Goal: Task Accomplishment & Management: Complete application form

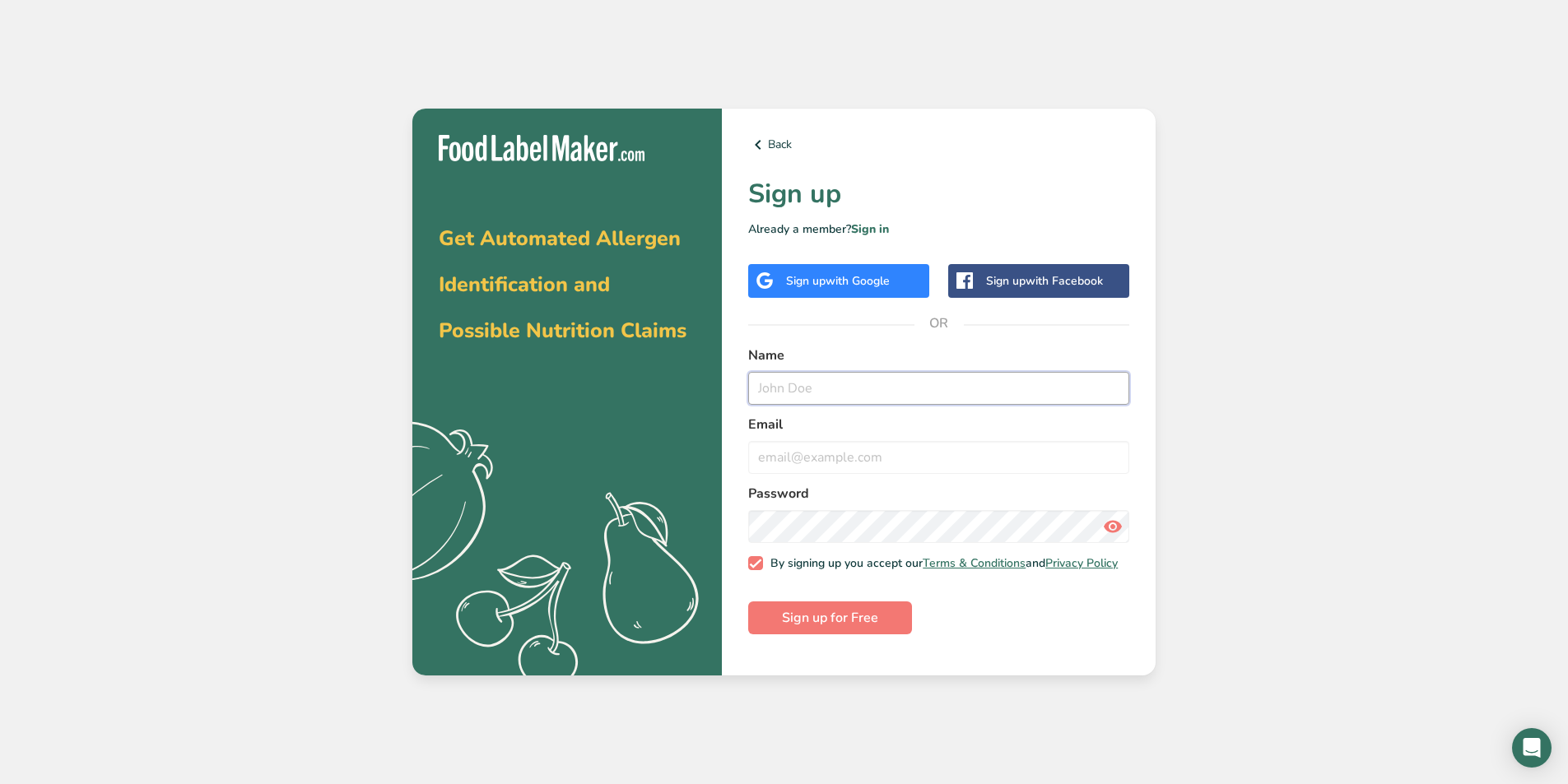
click at [791, 387] on input "text" at bounding box center [938, 388] width 381 height 33
click at [846, 277] on span "with Google" at bounding box center [857, 281] width 64 height 16
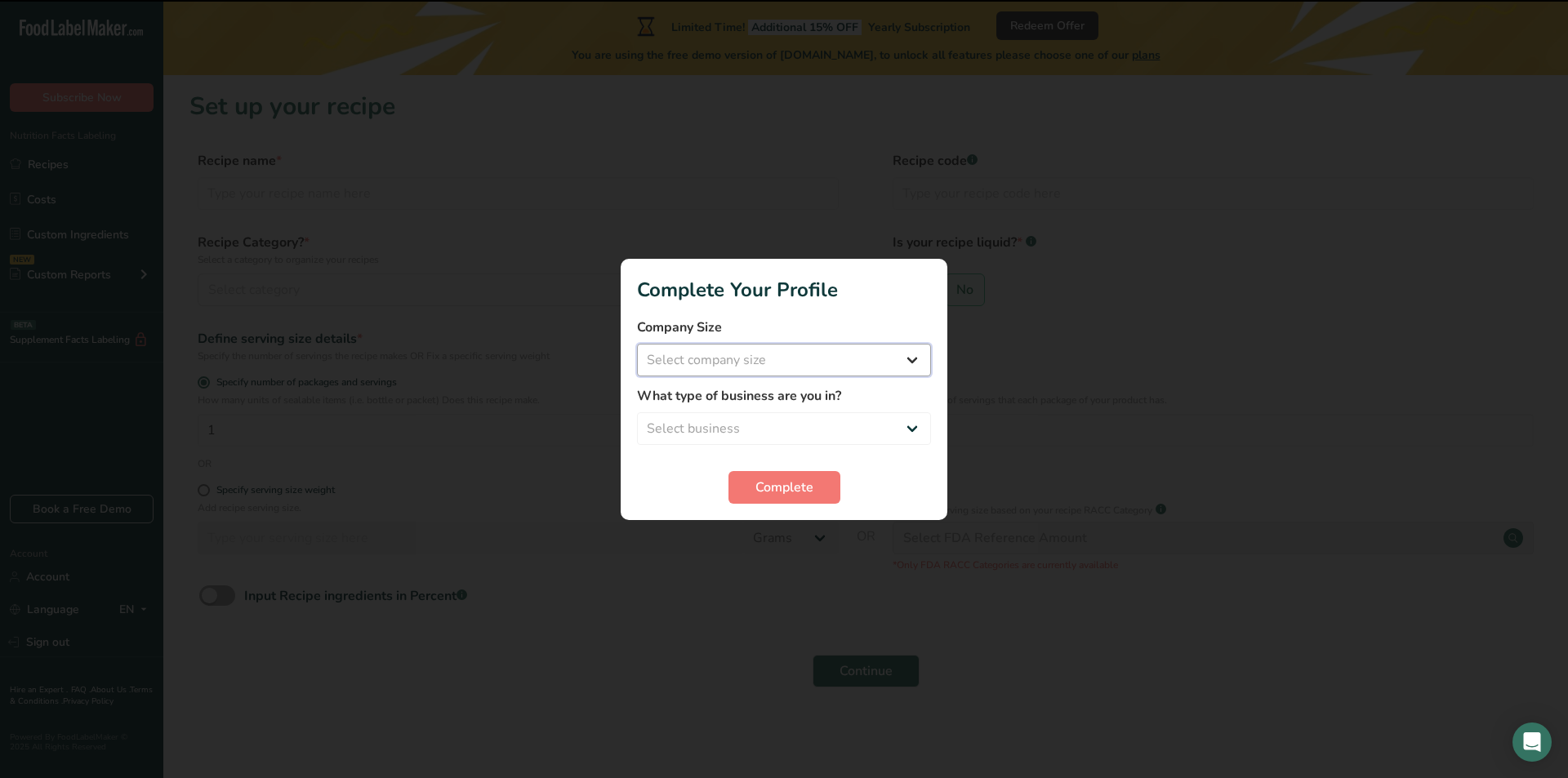
click at [852, 360] on select "Select company size Fewer than 10 Employees 10 to 50 Employees 51 to 500 Employ…" at bounding box center [784, 360] width 294 height 33
select select "3"
click at [637, 344] on select "Select company size Fewer than 10 Employees 10 to 50 Employees 51 to 500 Employ…" at bounding box center [784, 360] width 294 height 33
click at [803, 429] on select "Select business Packaged Food Manufacturer Restaurant & Cafe Bakery Meal Plans …" at bounding box center [784, 429] width 294 height 33
select select "1"
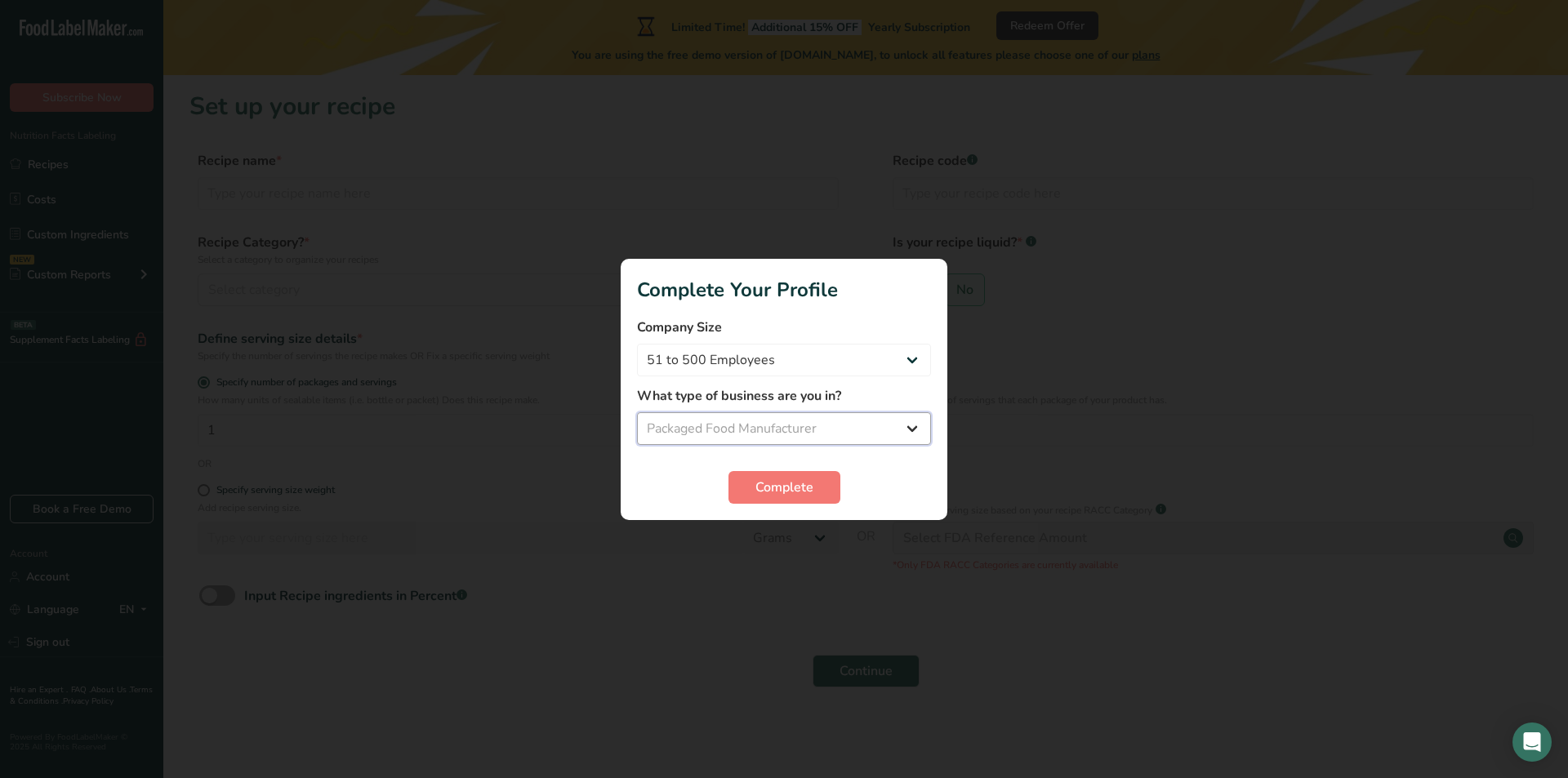
click at [637, 412] on select "Select business Packaged Food Manufacturer Restaurant & Cafe Bakery Meal Plans …" at bounding box center [784, 429] width 294 height 33
click at [823, 486] on button "Complete" at bounding box center [785, 487] width 112 height 33
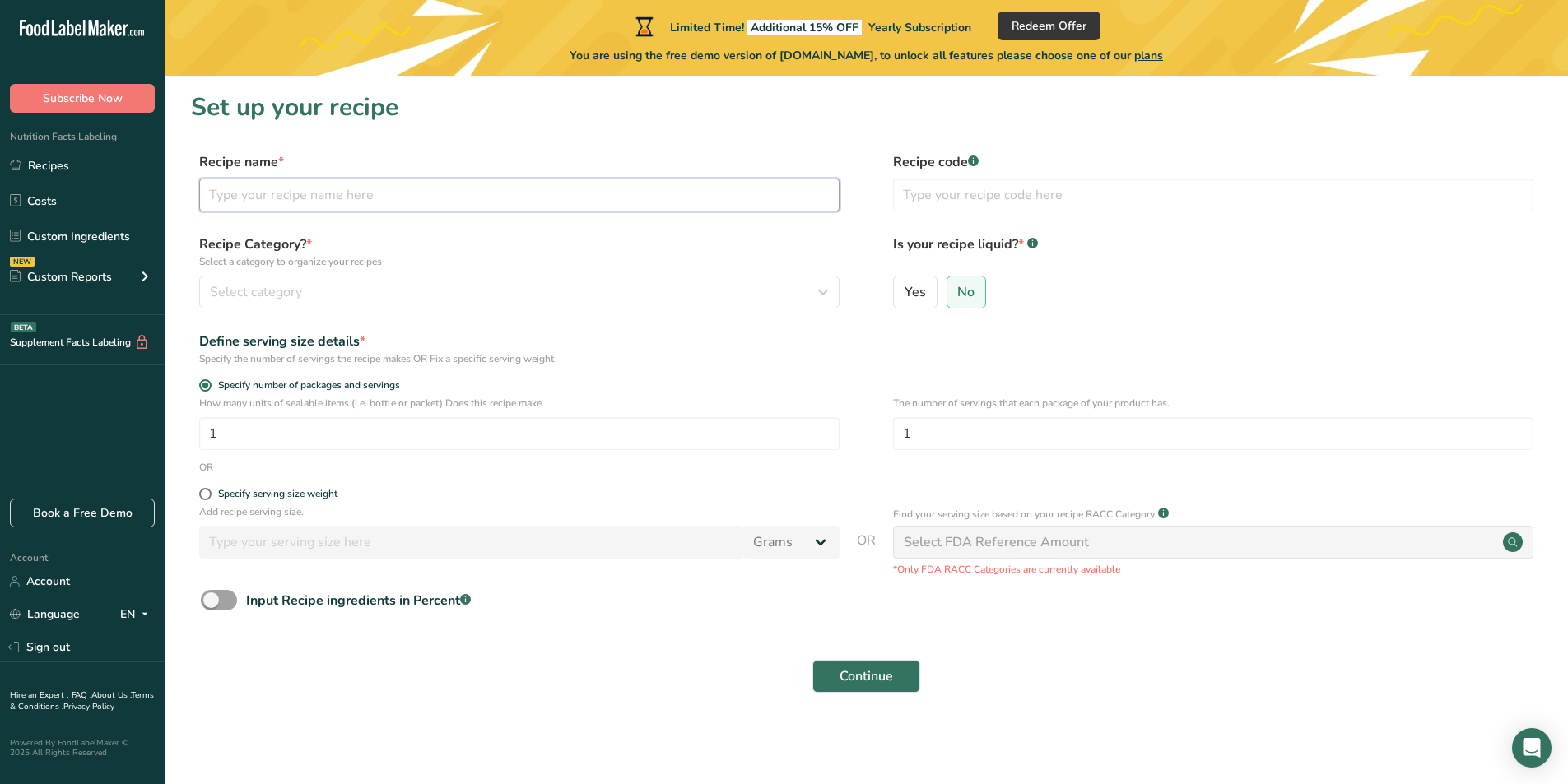
click at [606, 194] on input "text" at bounding box center [519, 196] width 641 height 33
click at [389, 285] on div "Select category" at bounding box center [514, 291] width 609 height 19
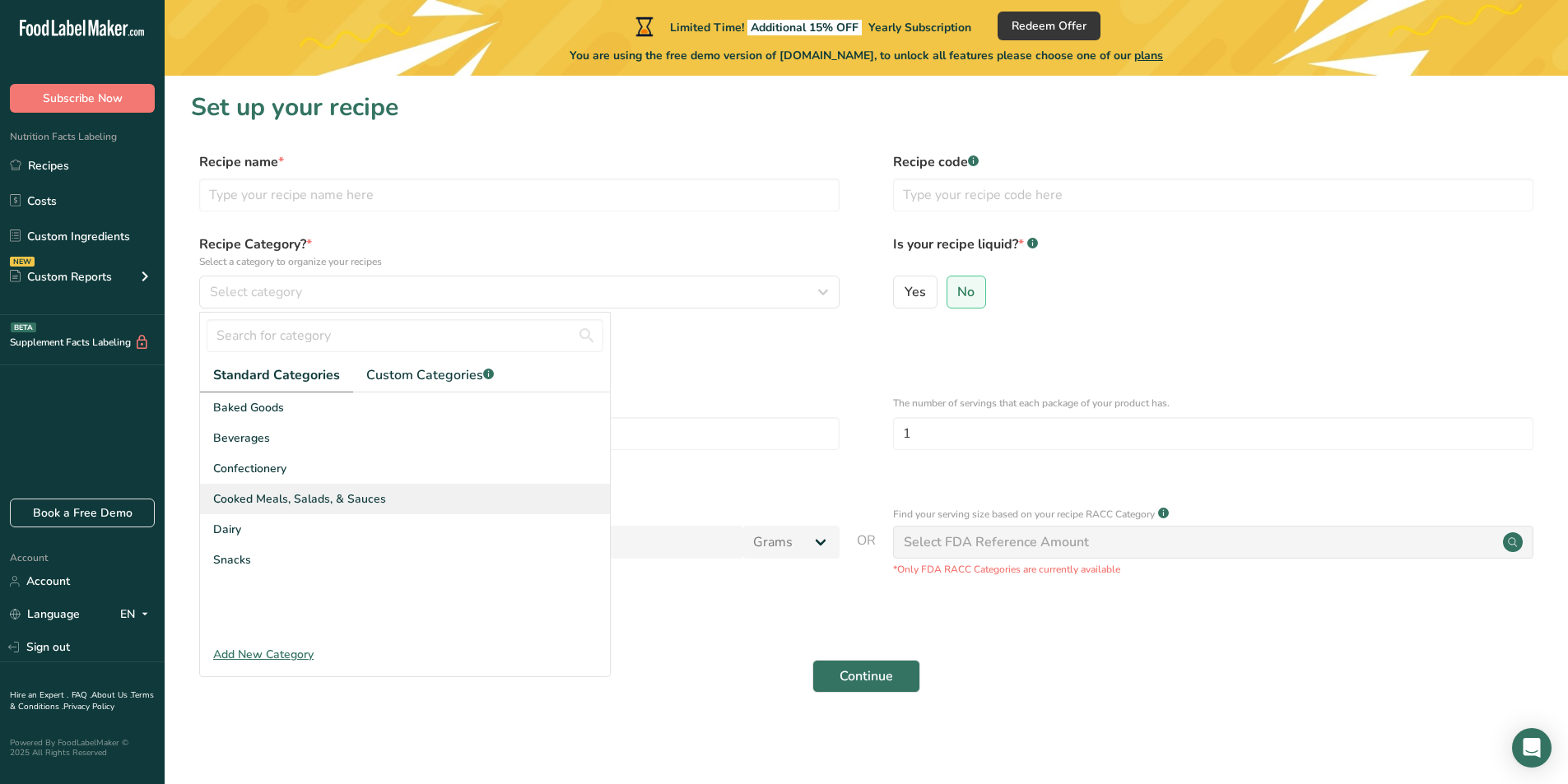
click at [436, 497] on div "Cooked Meals, Salads, & Sauces" at bounding box center [405, 499] width 410 height 31
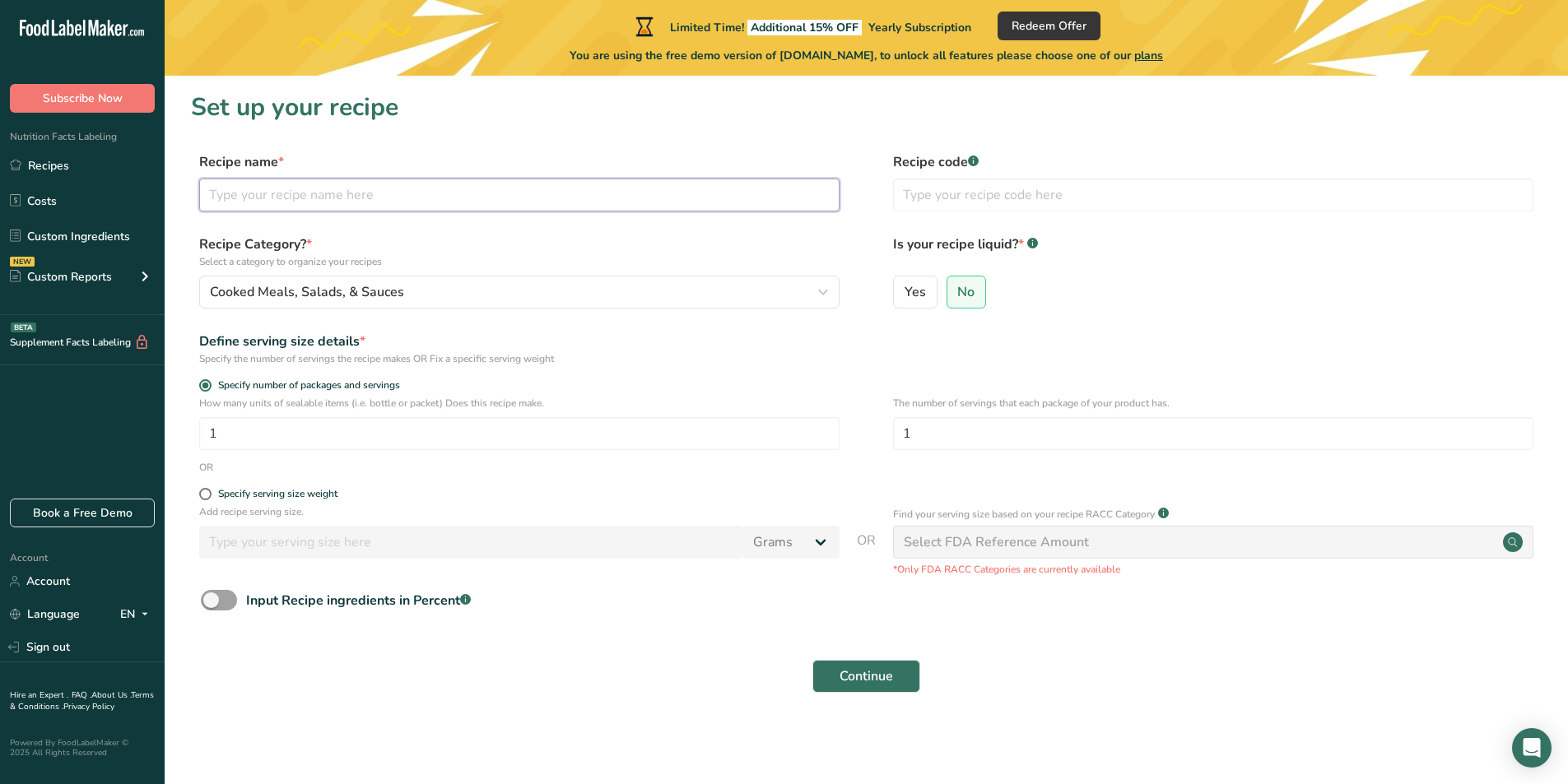
click at [271, 185] on input "text" at bounding box center [519, 196] width 641 height 33
click at [346, 194] on input "CP" at bounding box center [519, 196] width 641 height 33
type input "CPLifesABeach"
click at [510, 195] on input "text" at bounding box center [519, 196] width 641 height 33
type input "C"
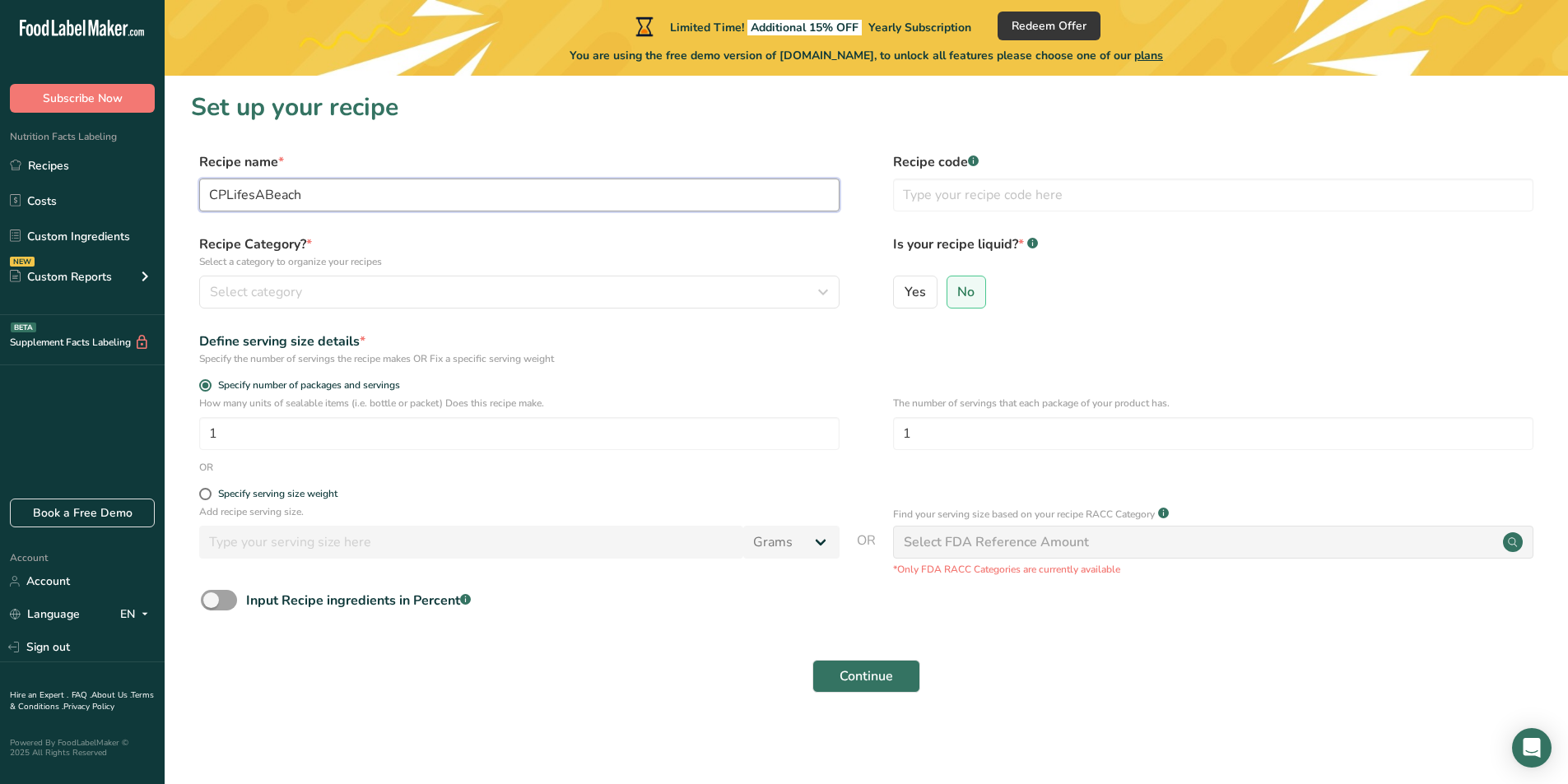
type input "CPLifesABeach"
click at [507, 283] on div "Select category" at bounding box center [514, 291] width 609 height 19
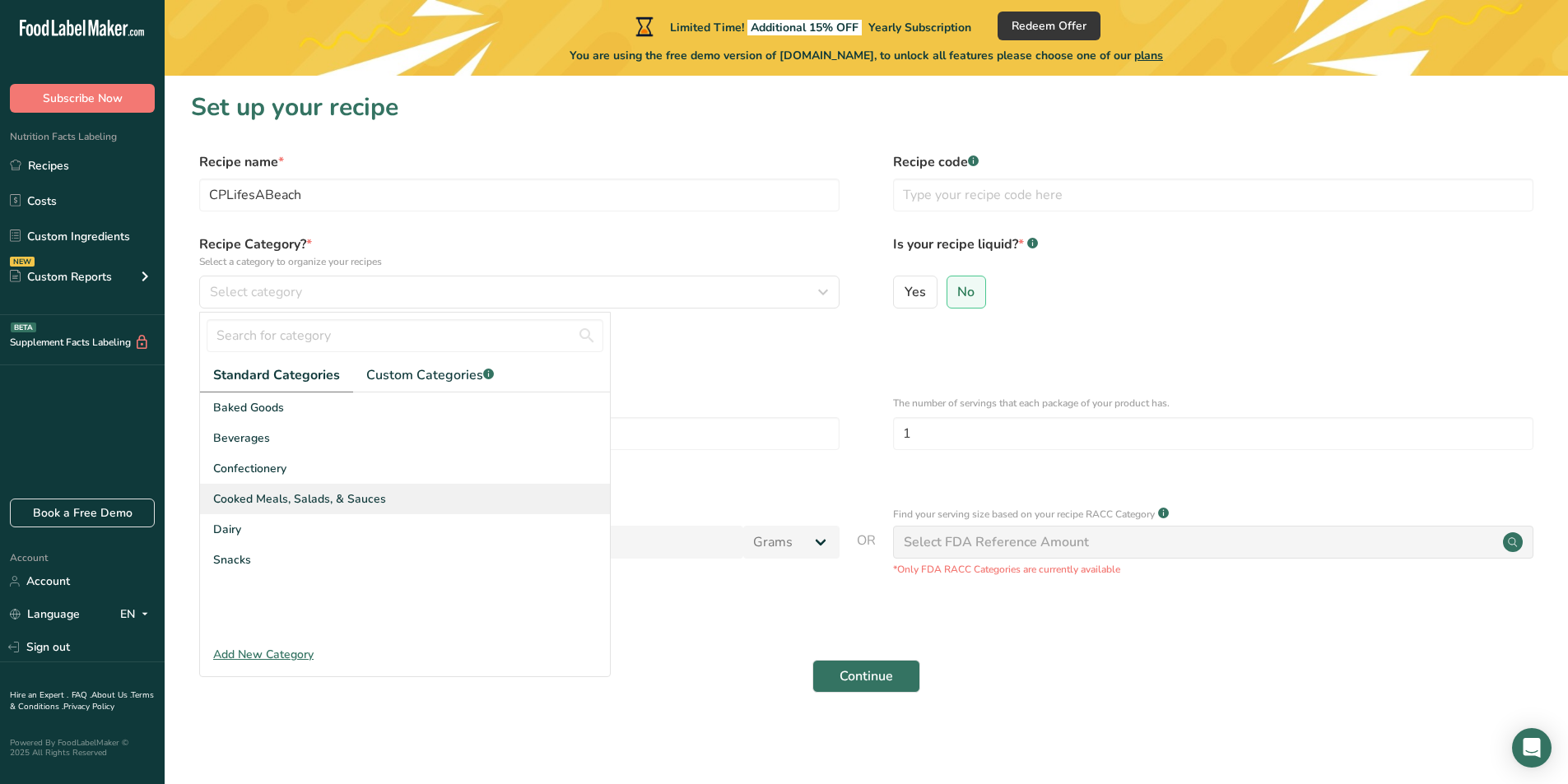
click at [347, 500] on span "Cooked Meals, Salads, & Sauces" at bounding box center [300, 499] width 172 height 18
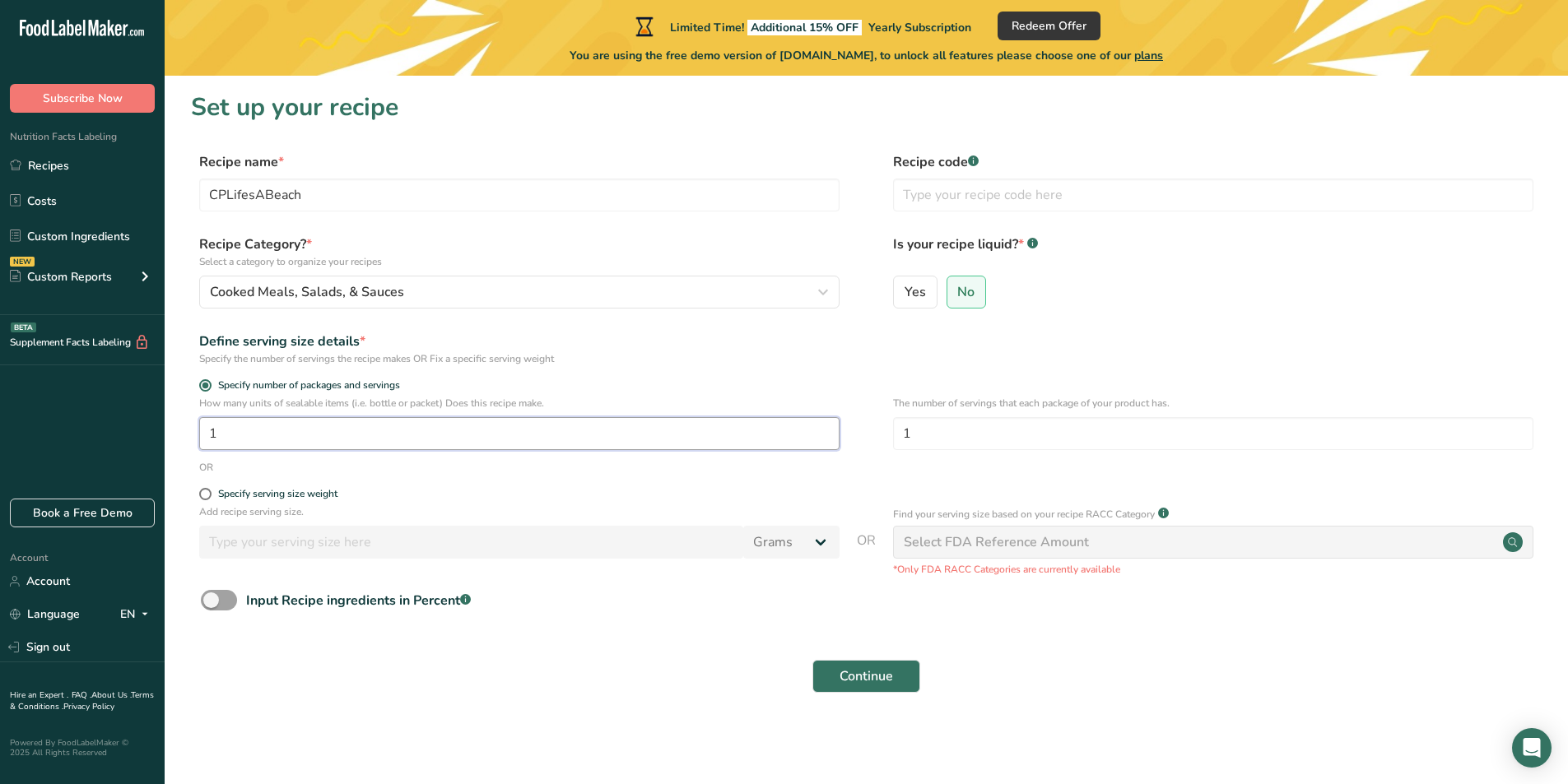
click at [338, 438] on input "1" at bounding box center [519, 434] width 641 height 33
drag, startPoint x: 930, startPoint y: 436, endPoint x: 855, endPoint y: 436, distance: 75.0
click at [855, 436] on div "How many units of sealable items (i.e. bottle or packet) Does this recipe make.…" at bounding box center [866, 427] width 1351 height 64
click at [231, 496] on div "Specify serving size weight" at bounding box center [277, 493] width 120 height 12
click at [210, 496] on input "Specify serving size weight" at bounding box center [205, 494] width 11 height 11
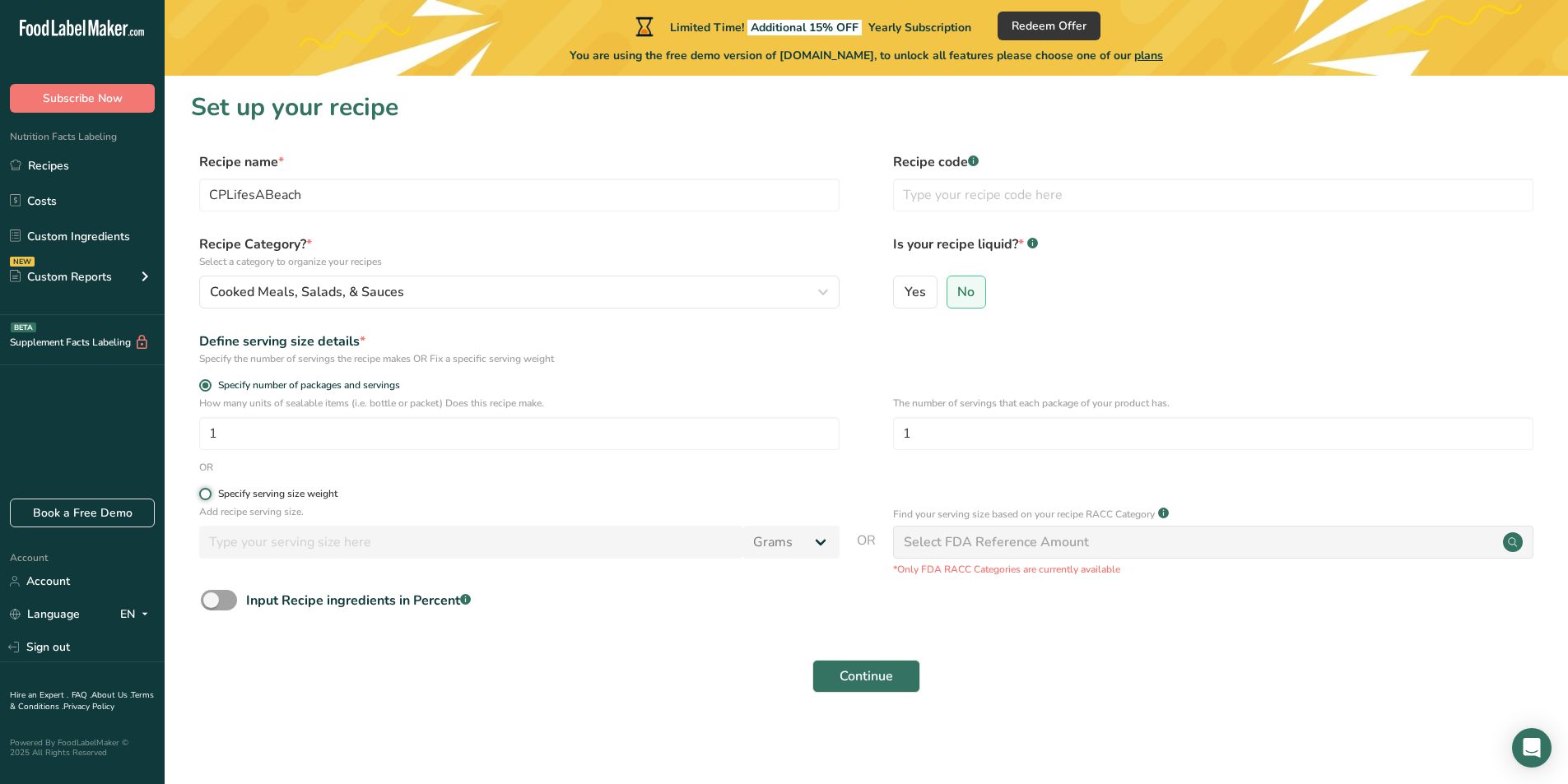
radio input "true"
radio input "false"
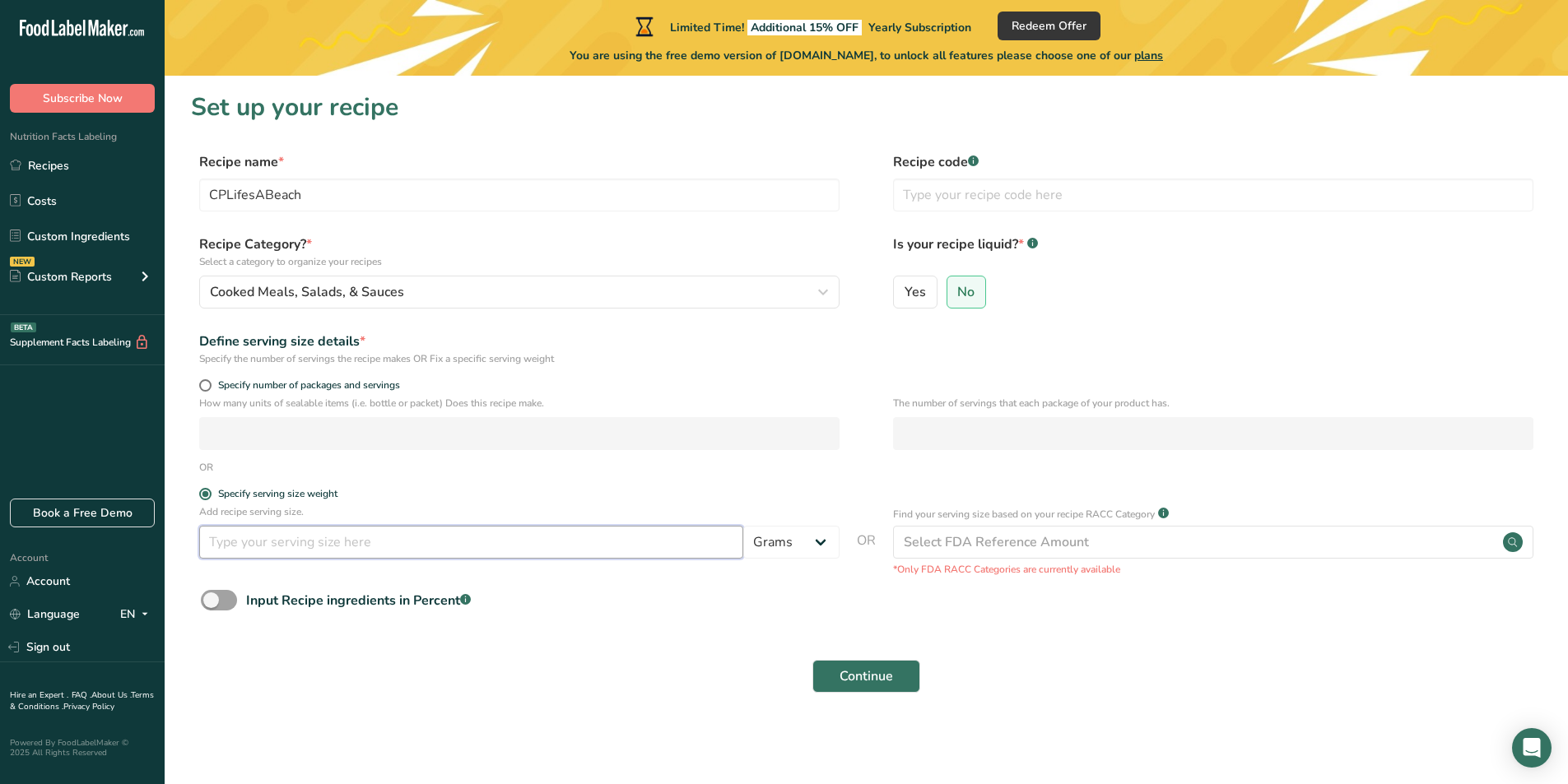
click at [353, 538] on input "number" at bounding box center [471, 542] width 544 height 33
click at [769, 539] on select "Grams kg mg mcg lb oz l mL fl oz tbsp tsp cup qt gallon" at bounding box center [791, 542] width 96 height 33
select select "20"
click at [743, 525] on select "Grams kg mg mcg lb oz l mL fl oz tbsp tsp cup qt gallon" at bounding box center [791, 542] width 96 height 33
select select "22"
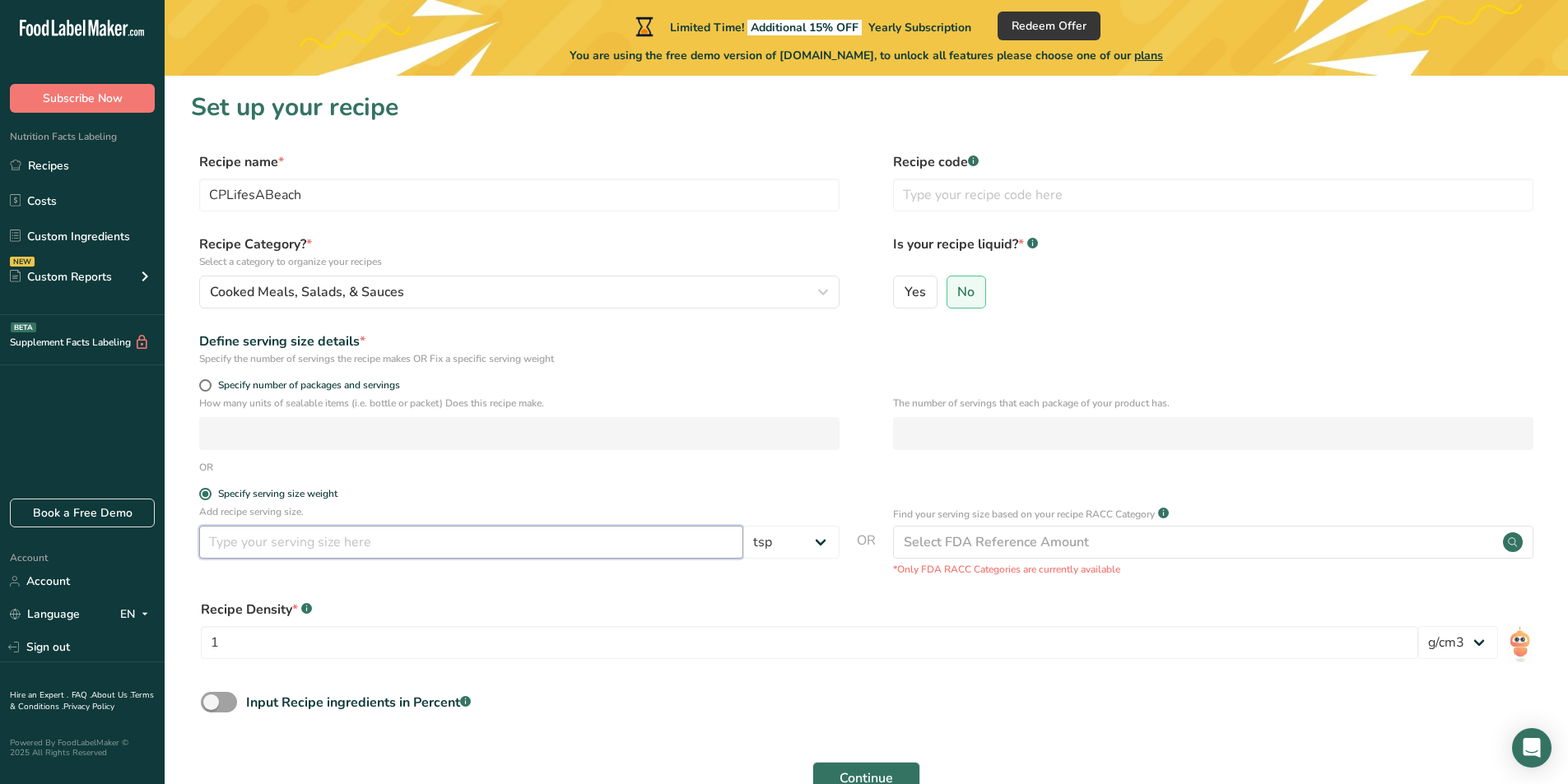
click at [605, 549] on input "number" at bounding box center [471, 542] width 544 height 33
click at [543, 530] on input "number" at bounding box center [471, 542] width 544 height 33
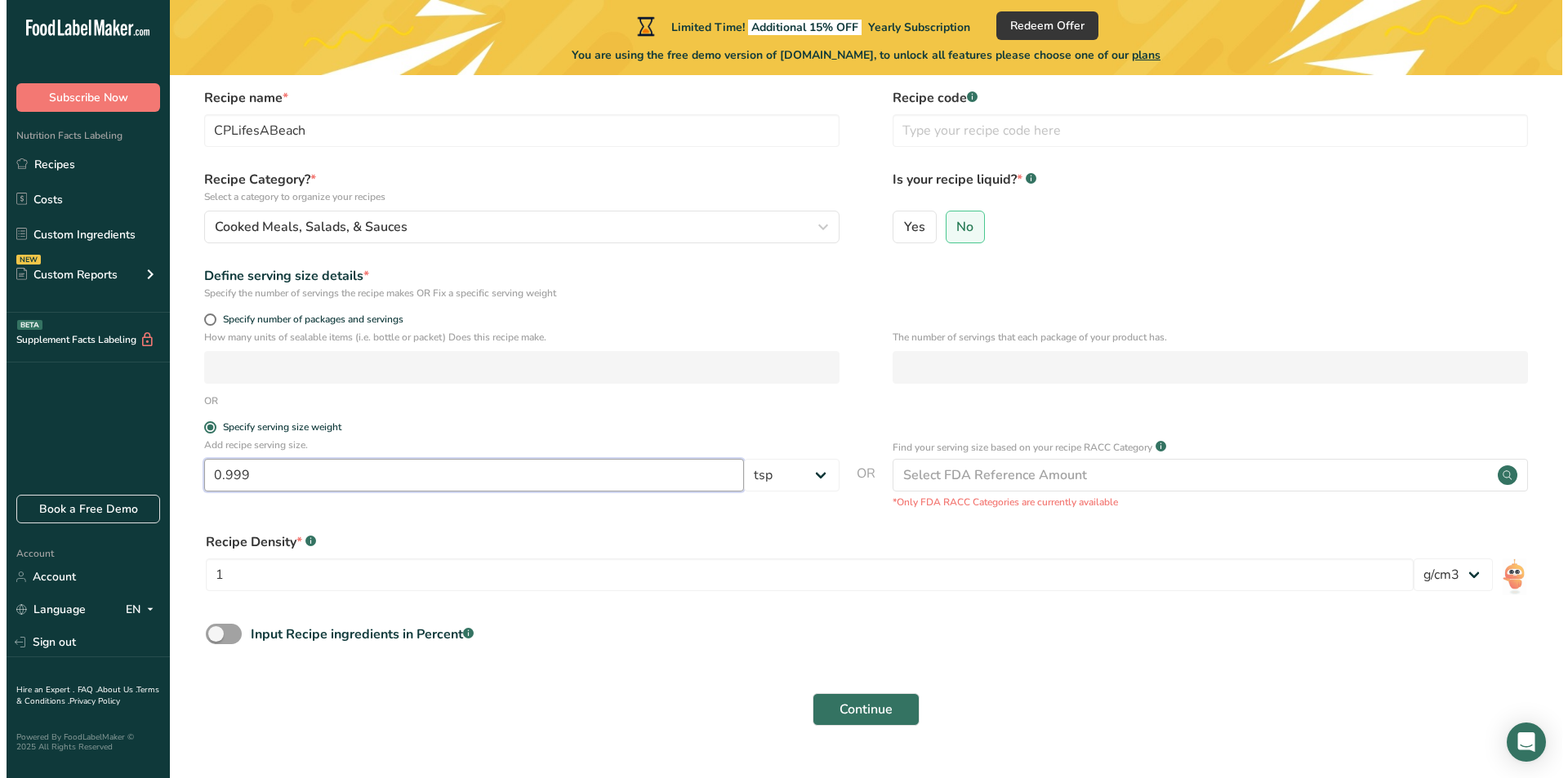
scroll to position [82, 0]
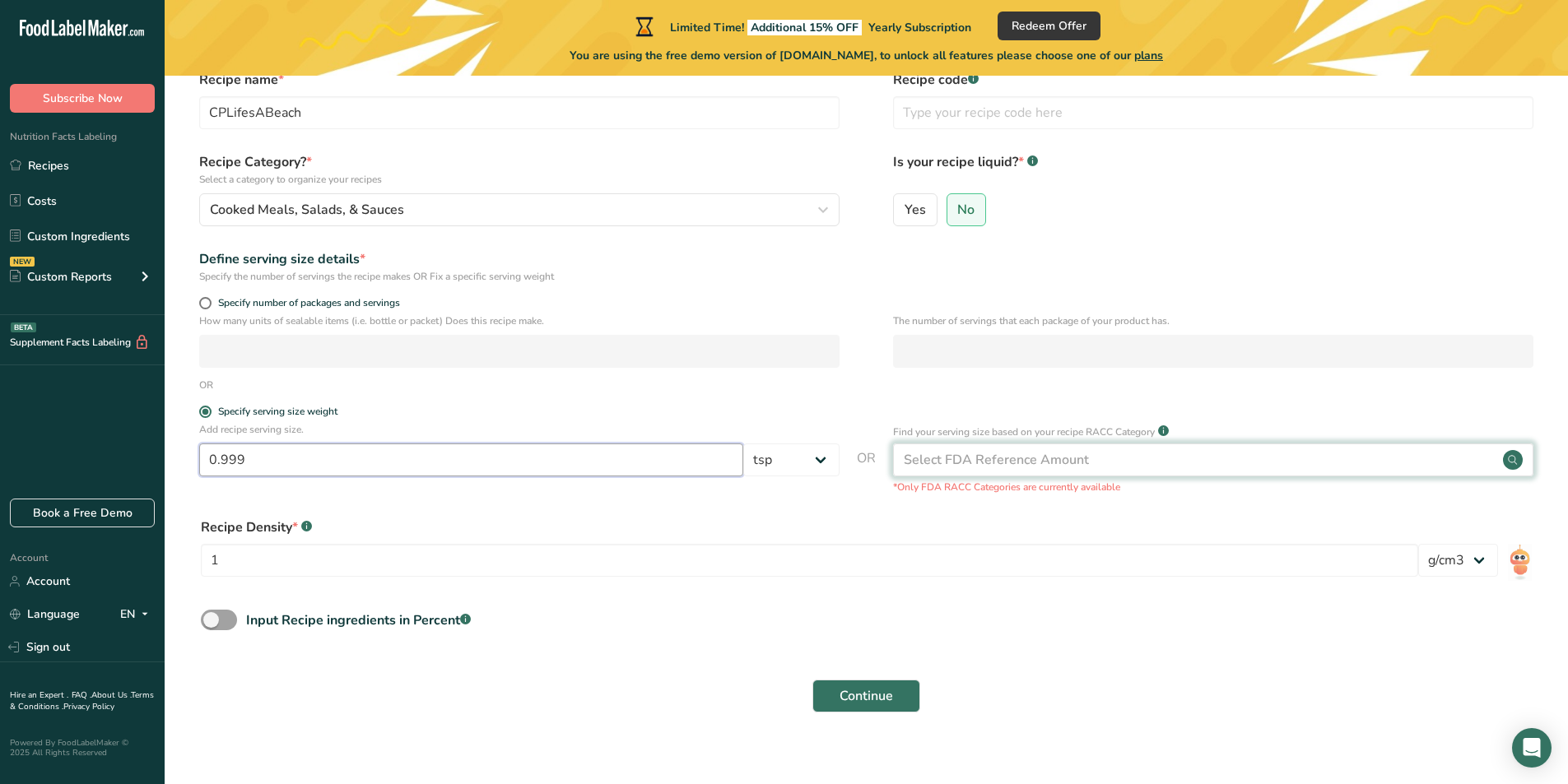
type input "0.999"
click at [970, 462] on div "Select FDA Reference Amount" at bounding box center [997, 460] width 185 height 19
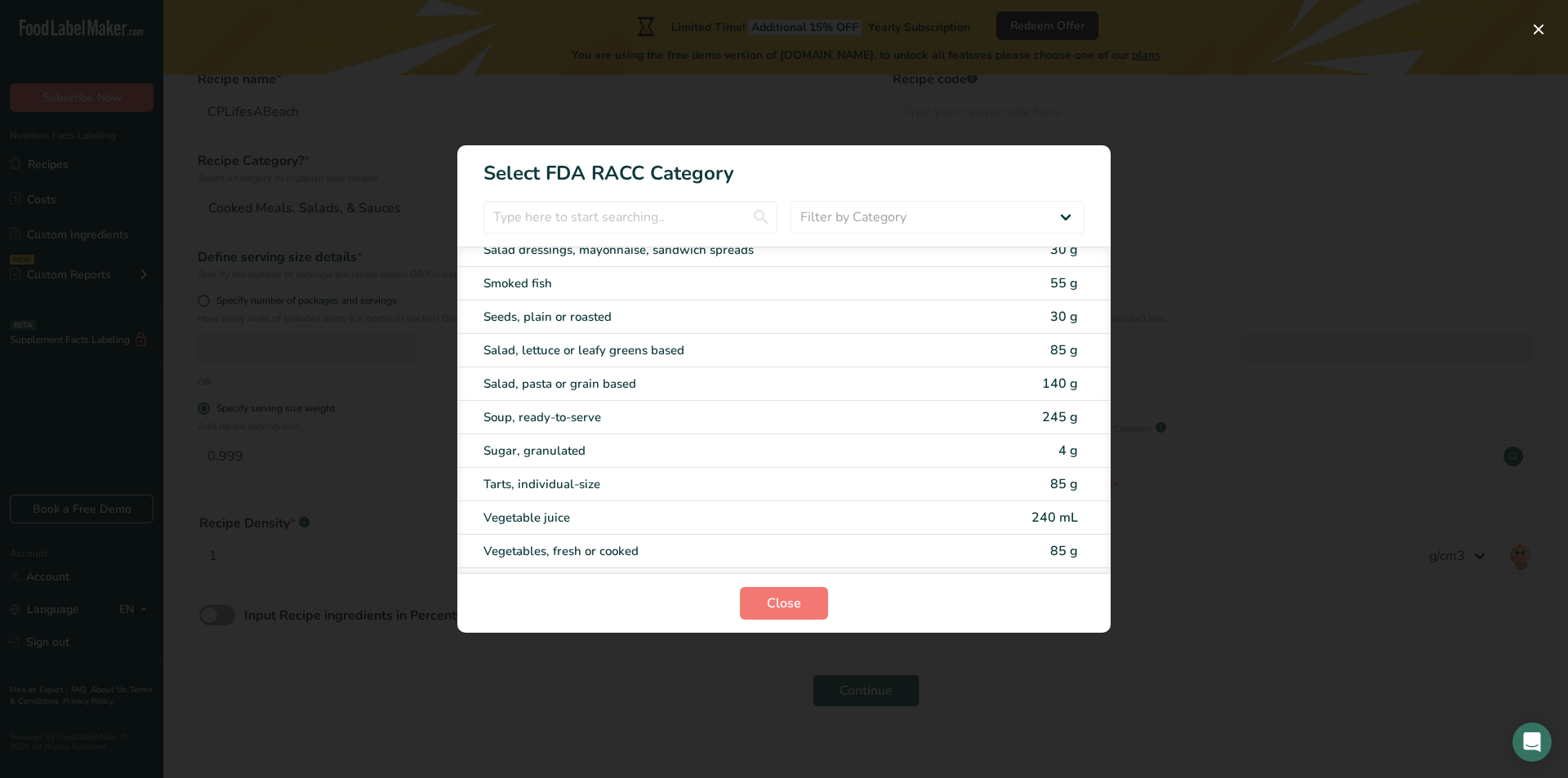
scroll to position [3206, 0]
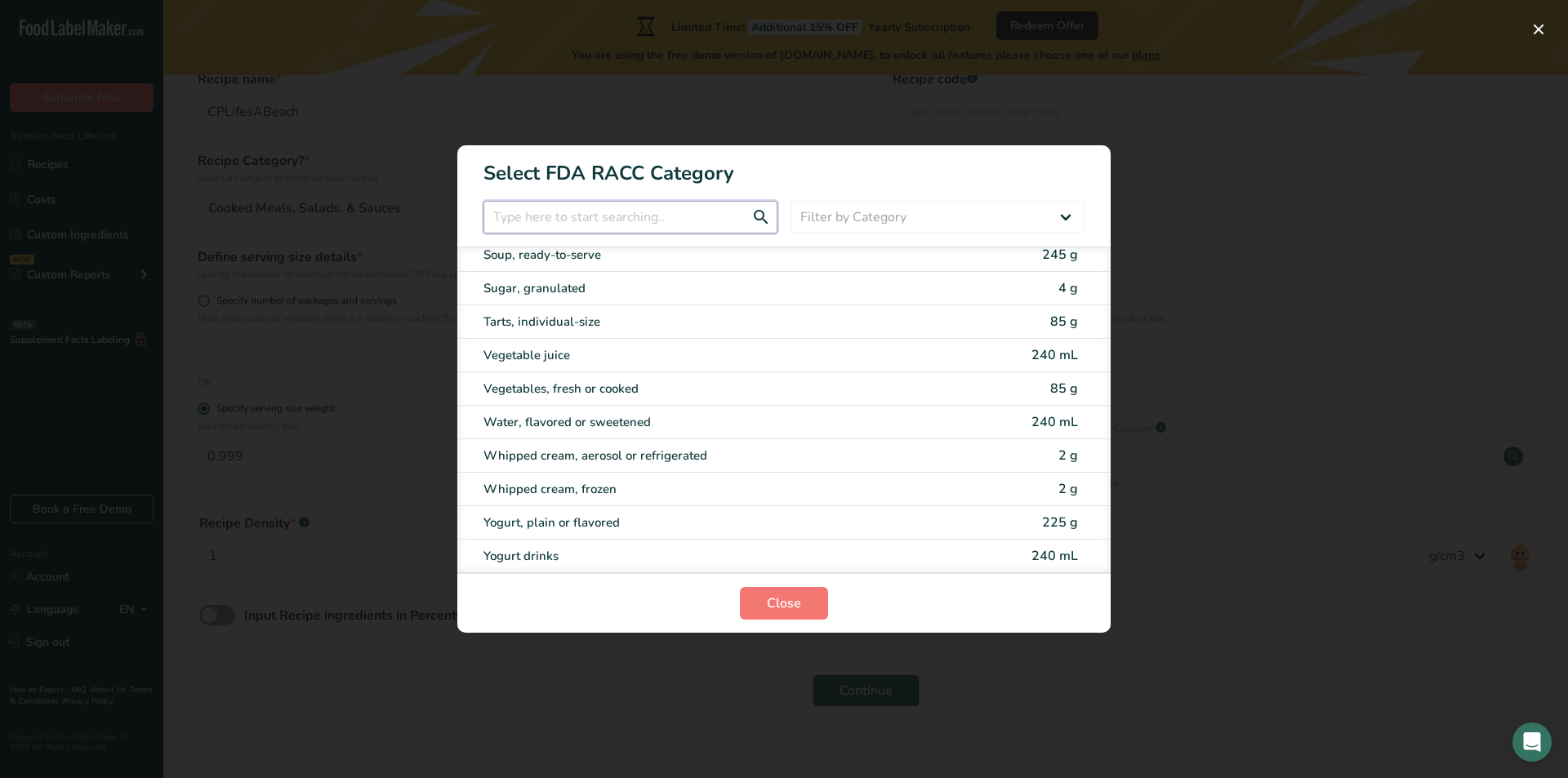
click at [614, 222] on input "RACC Category Selection Modal" at bounding box center [630, 217] width 294 height 33
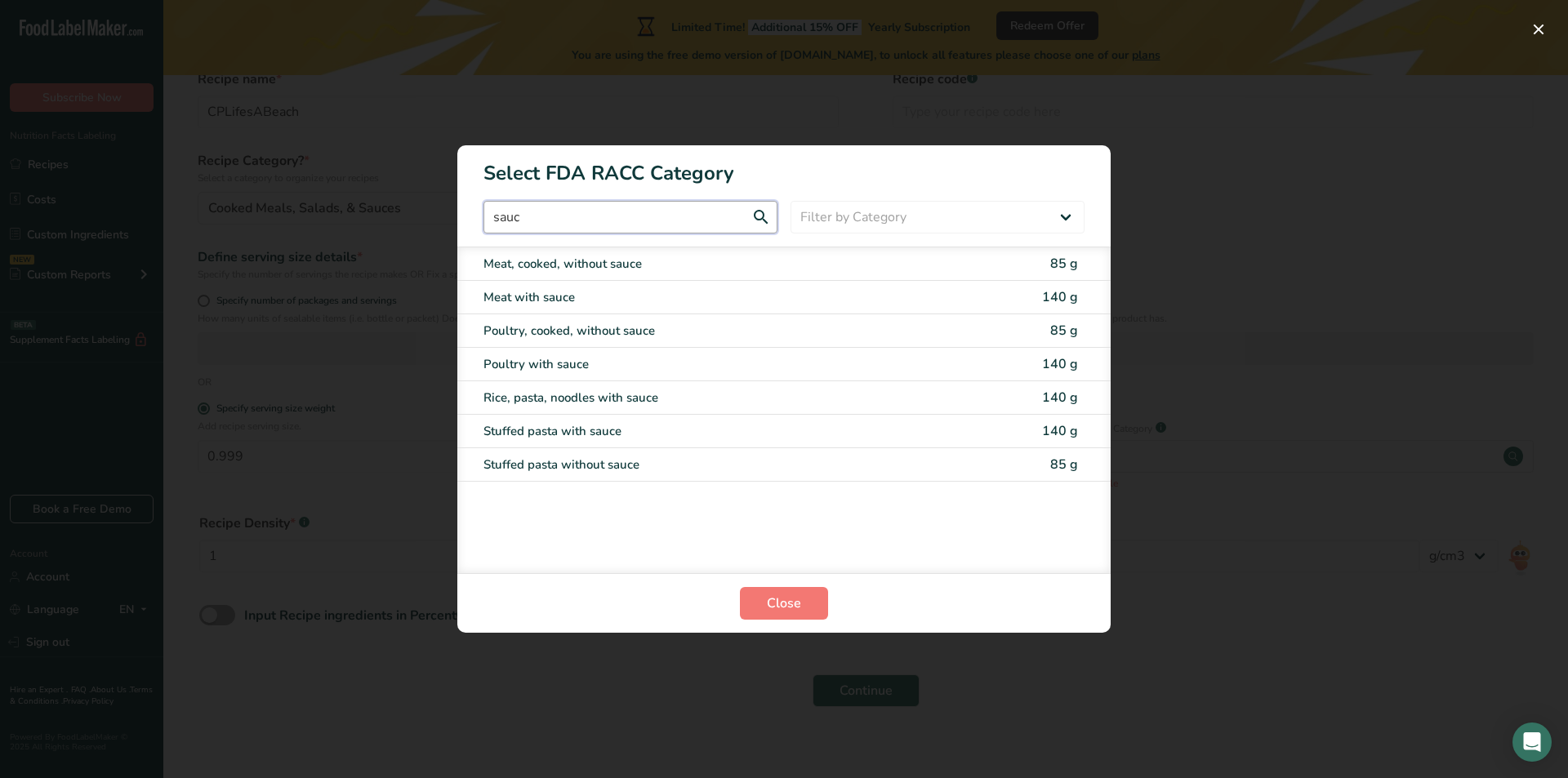
type input "sauce"
drag, startPoint x: 581, startPoint y: 212, endPoint x: 484, endPoint y: 223, distance: 97.6
click at [484, 223] on input "sauce" at bounding box center [630, 217] width 294 height 33
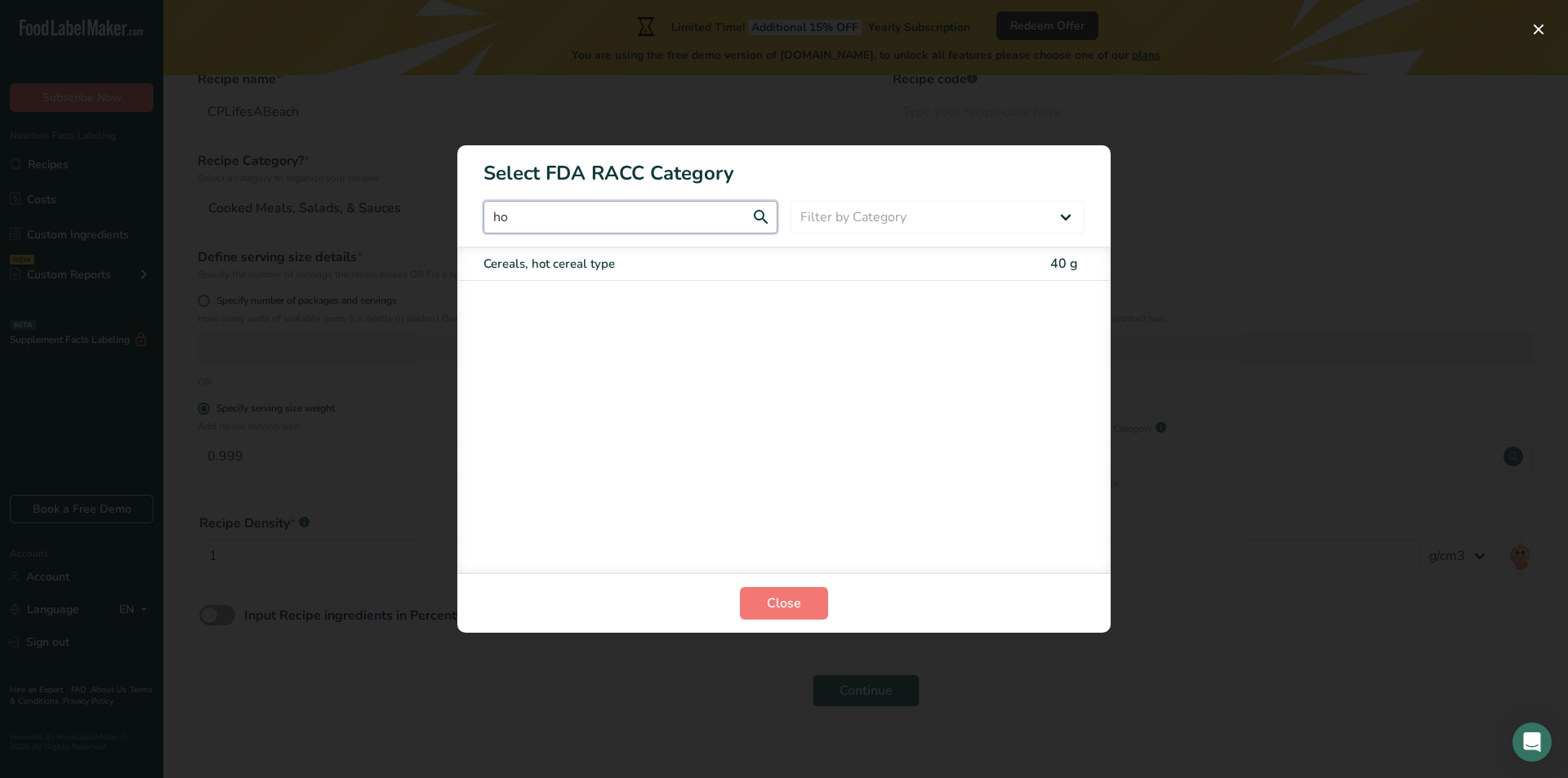
type input "h"
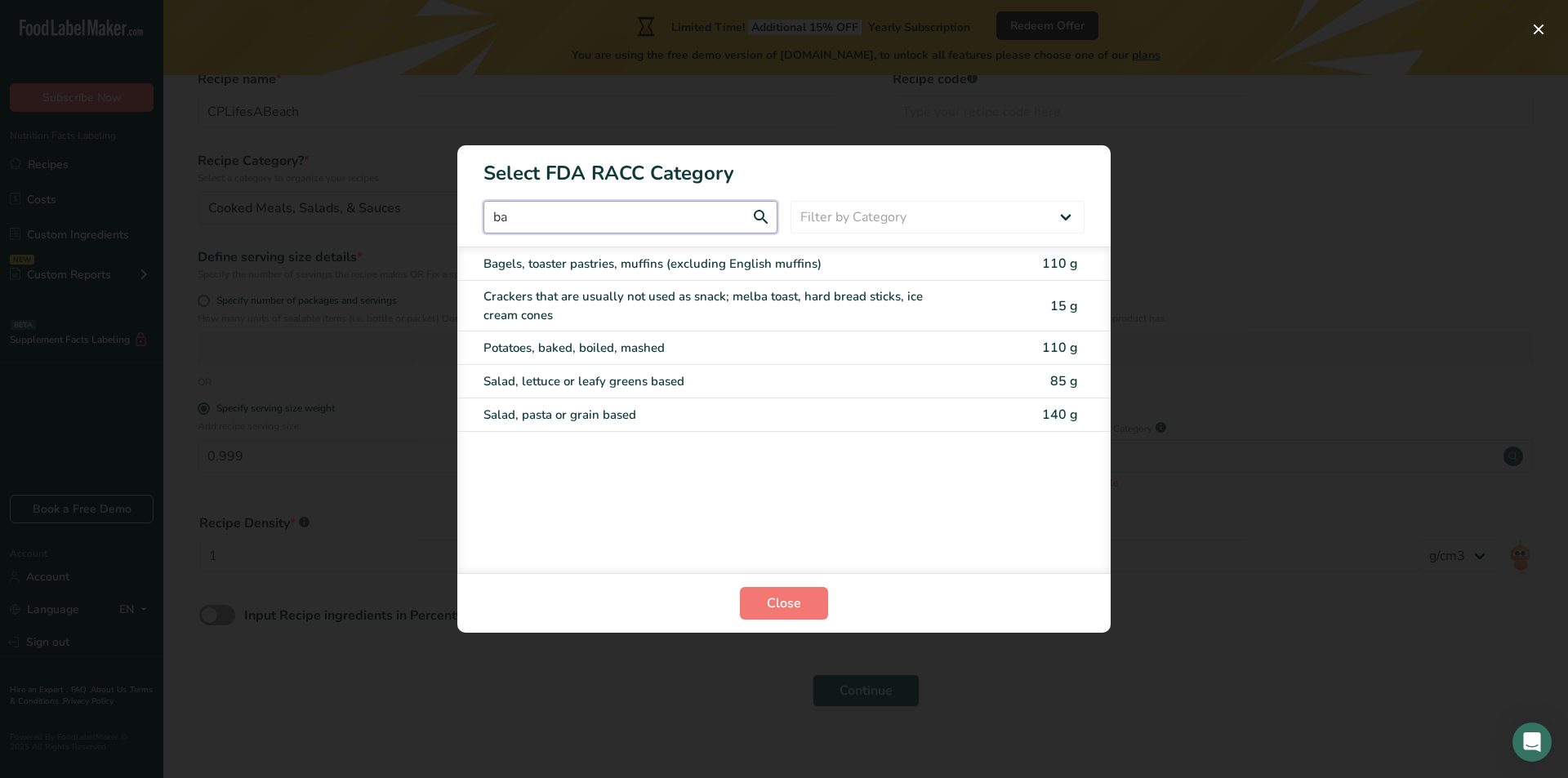
type input "b"
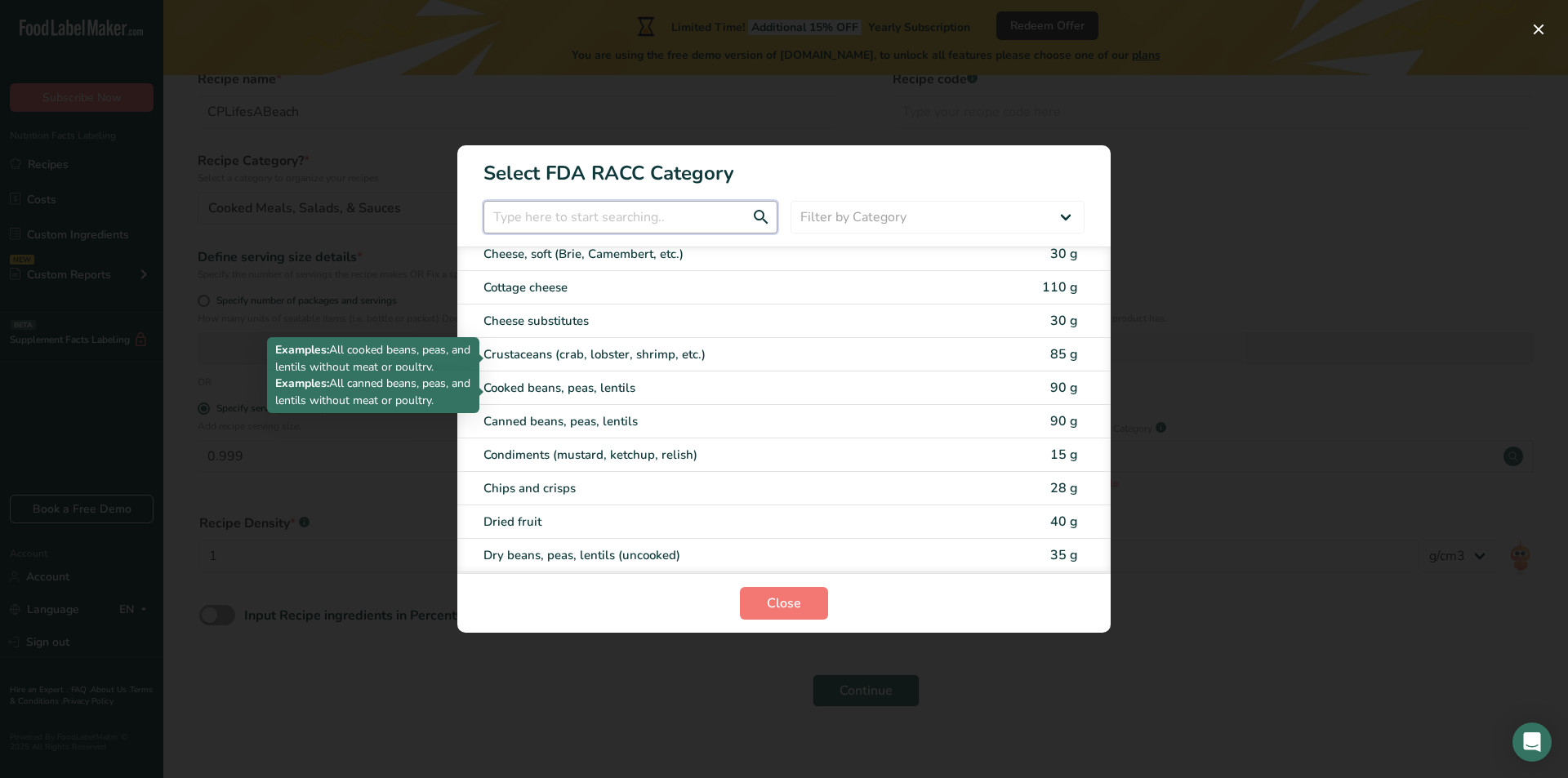
scroll to position [979, 0]
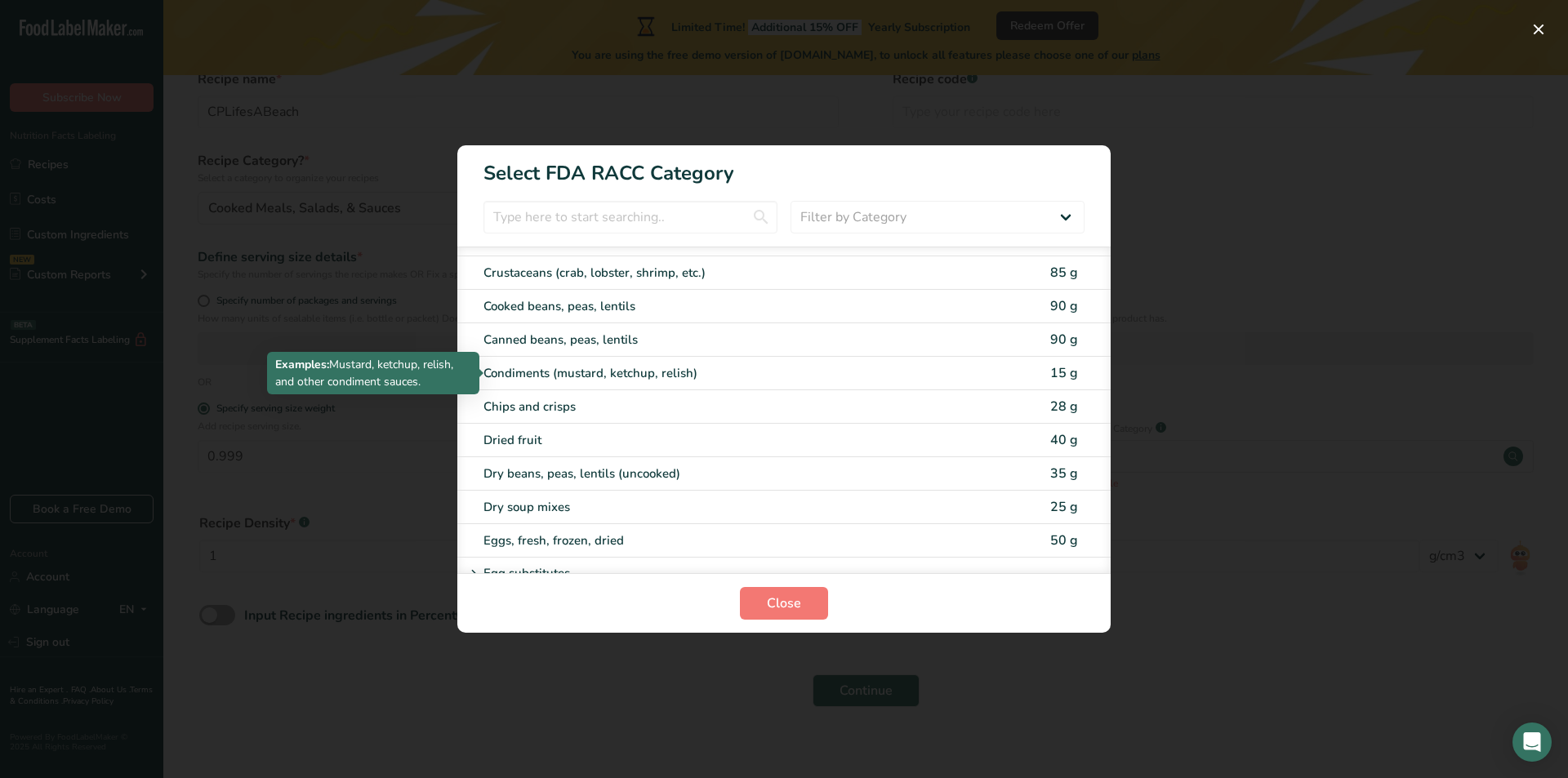
click at [615, 372] on div "Condiments (mustard, ketchup, relish)" at bounding box center [715, 373] width 464 height 18
type input "15"
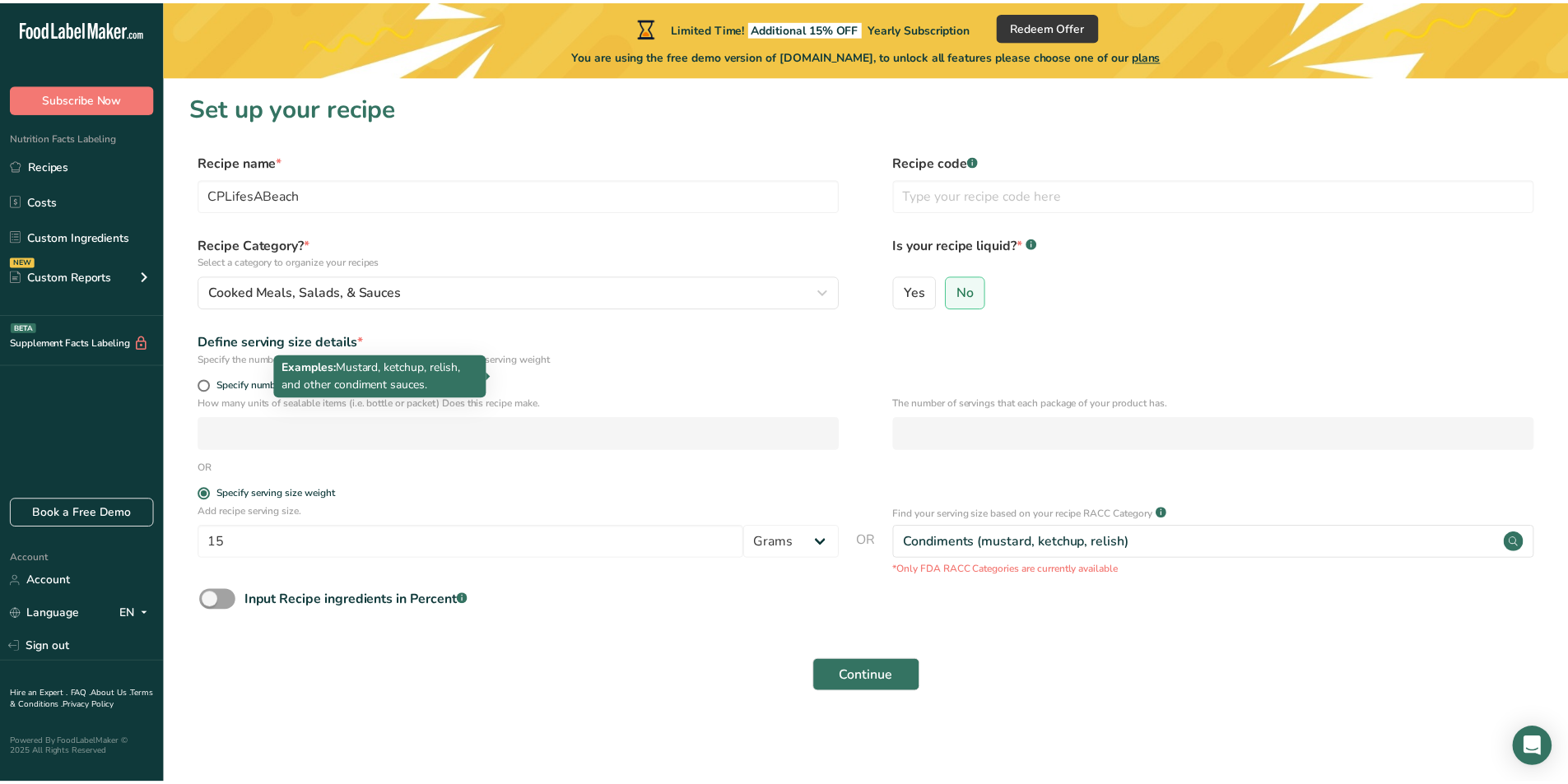
scroll to position [0, 0]
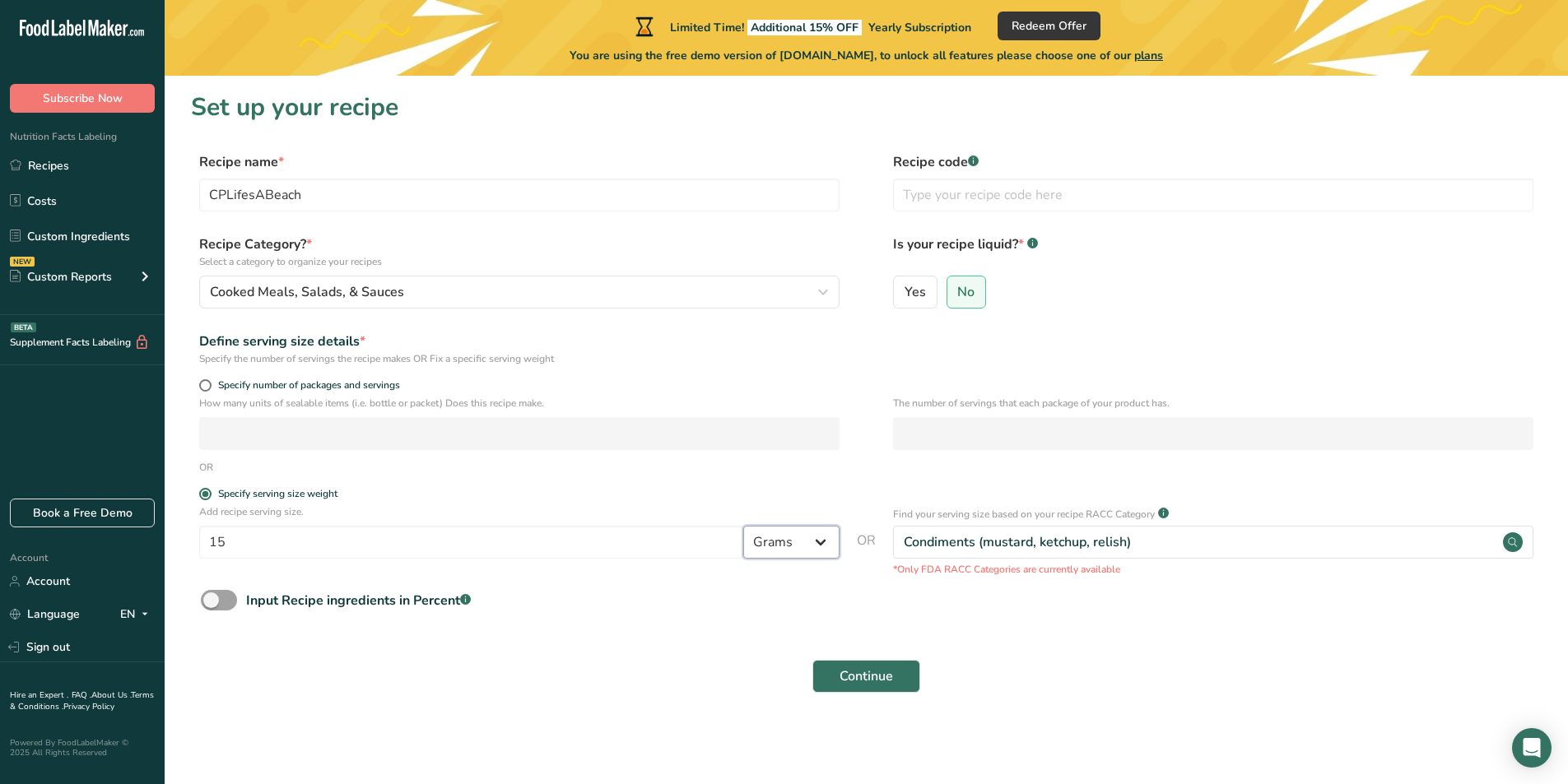
click at [793, 545] on select "Grams kg mg mcg lb oz l mL fl oz tbsp tsp cup qt gallon" at bounding box center [791, 542] width 96 height 33
select select "20"
click at [743, 525] on select "Grams kg mg mcg lb oz l mL fl oz tbsp tsp cup qt gallon" at bounding box center [791, 542] width 96 height 33
select select "22"
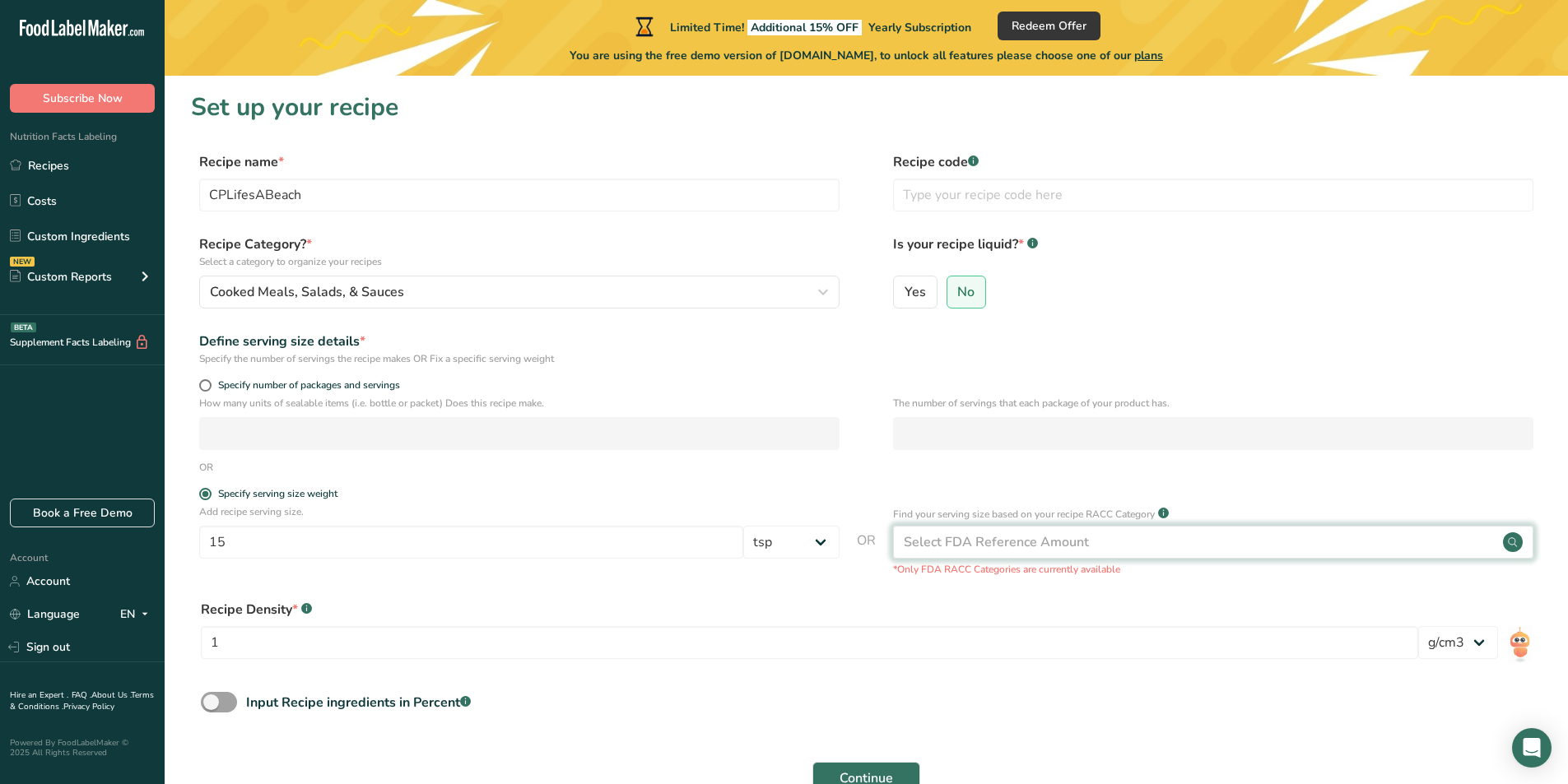
click at [962, 535] on div "Select FDA Reference Amount" at bounding box center [997, 541] width 185 height 19
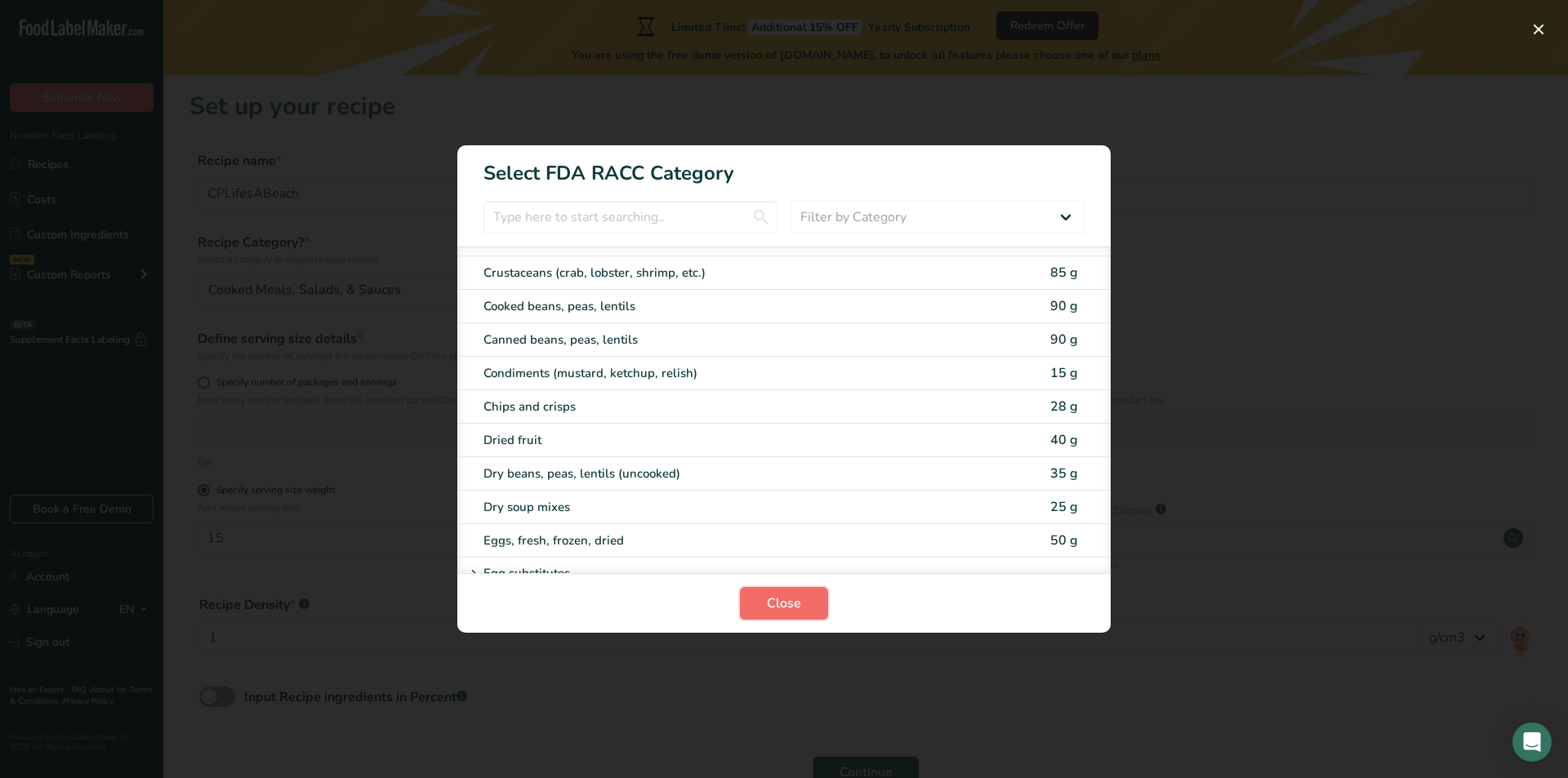
click at [789, 606] on span "Close" at bounding box center [783, 602] width 34 height 19
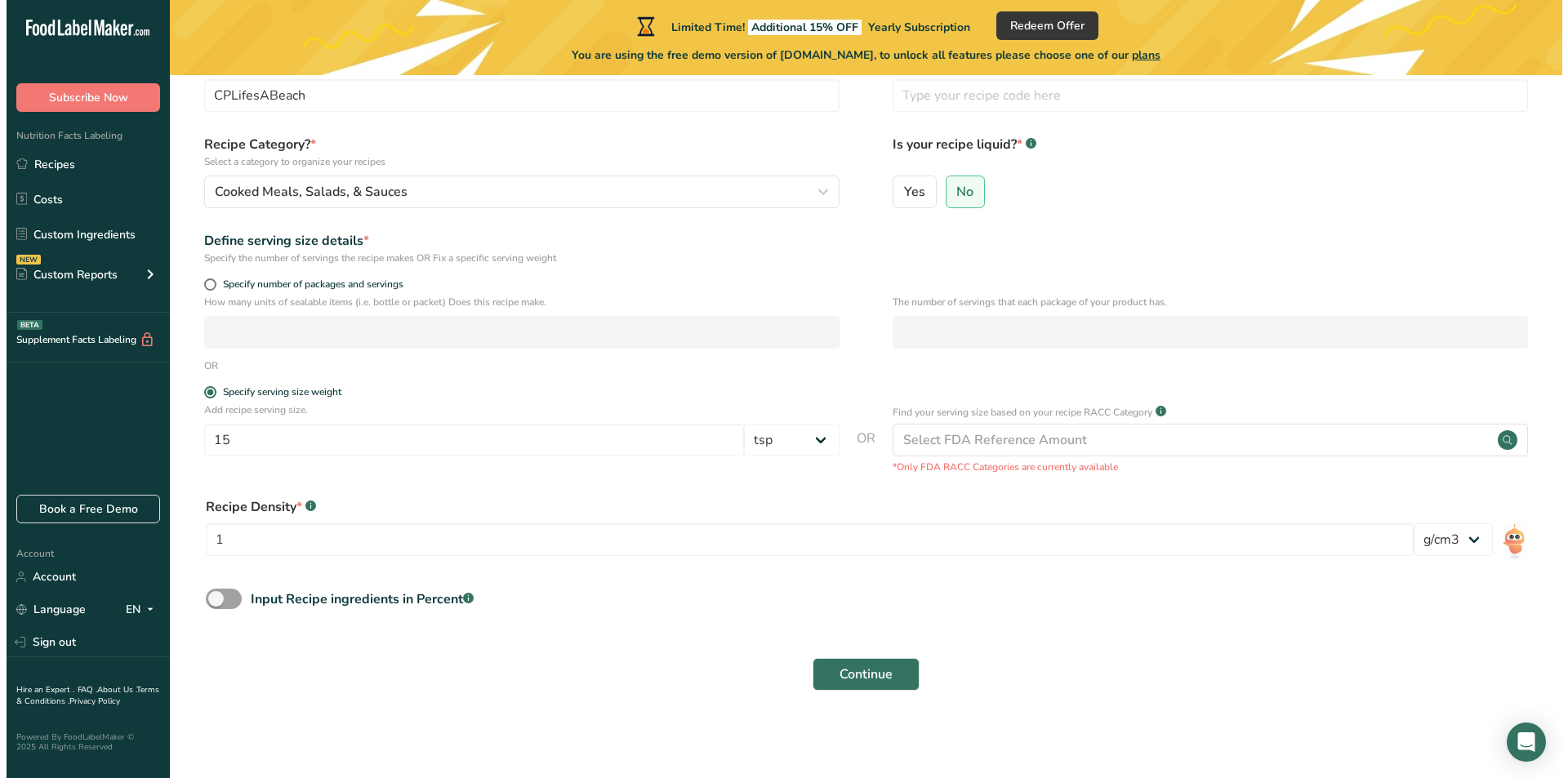
scroll to position [98, 0]
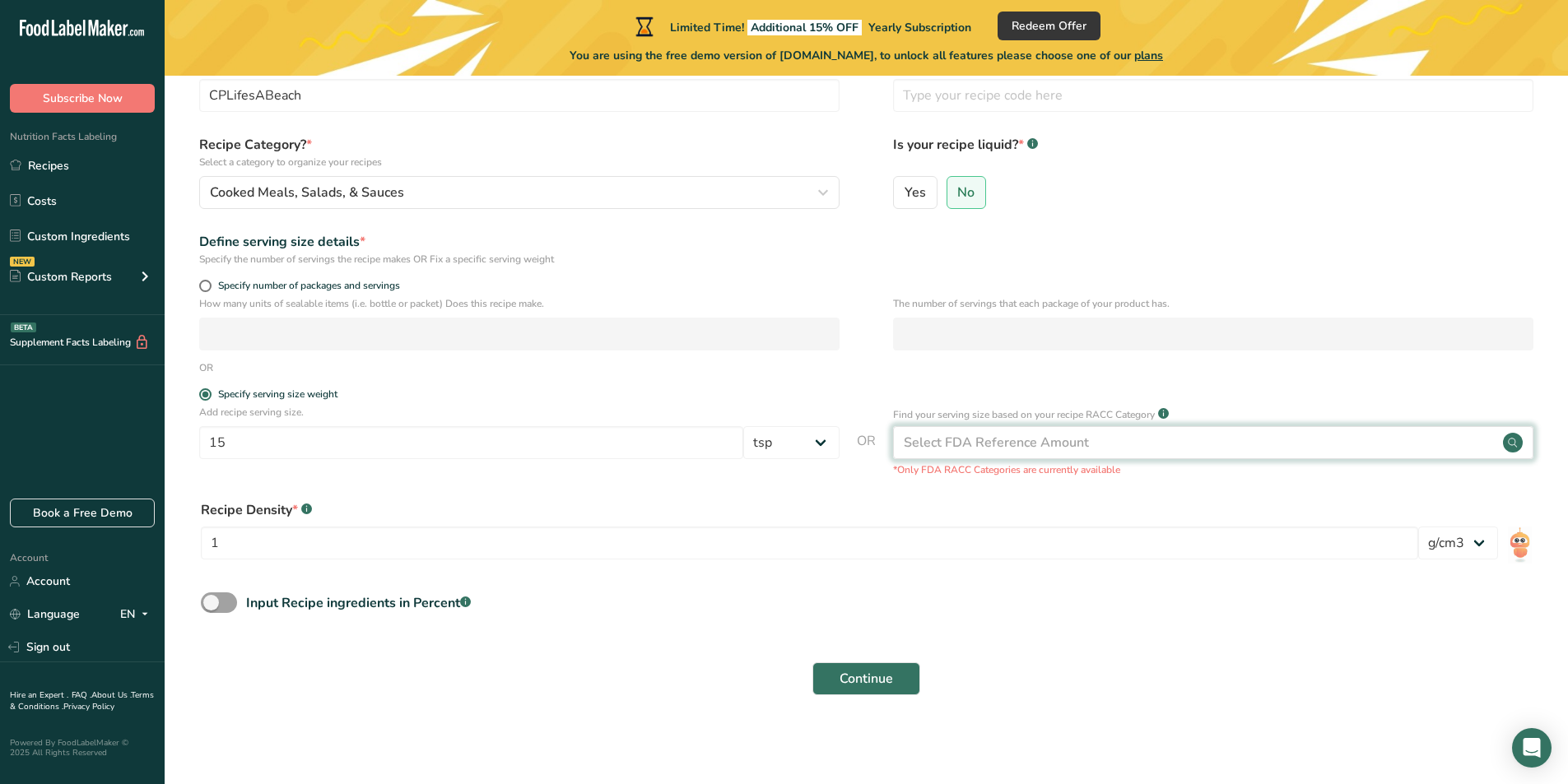
click at [1037, 449] on div "Select FDA Reference Amount" at bounding box center [997, 442] width 185 height 19
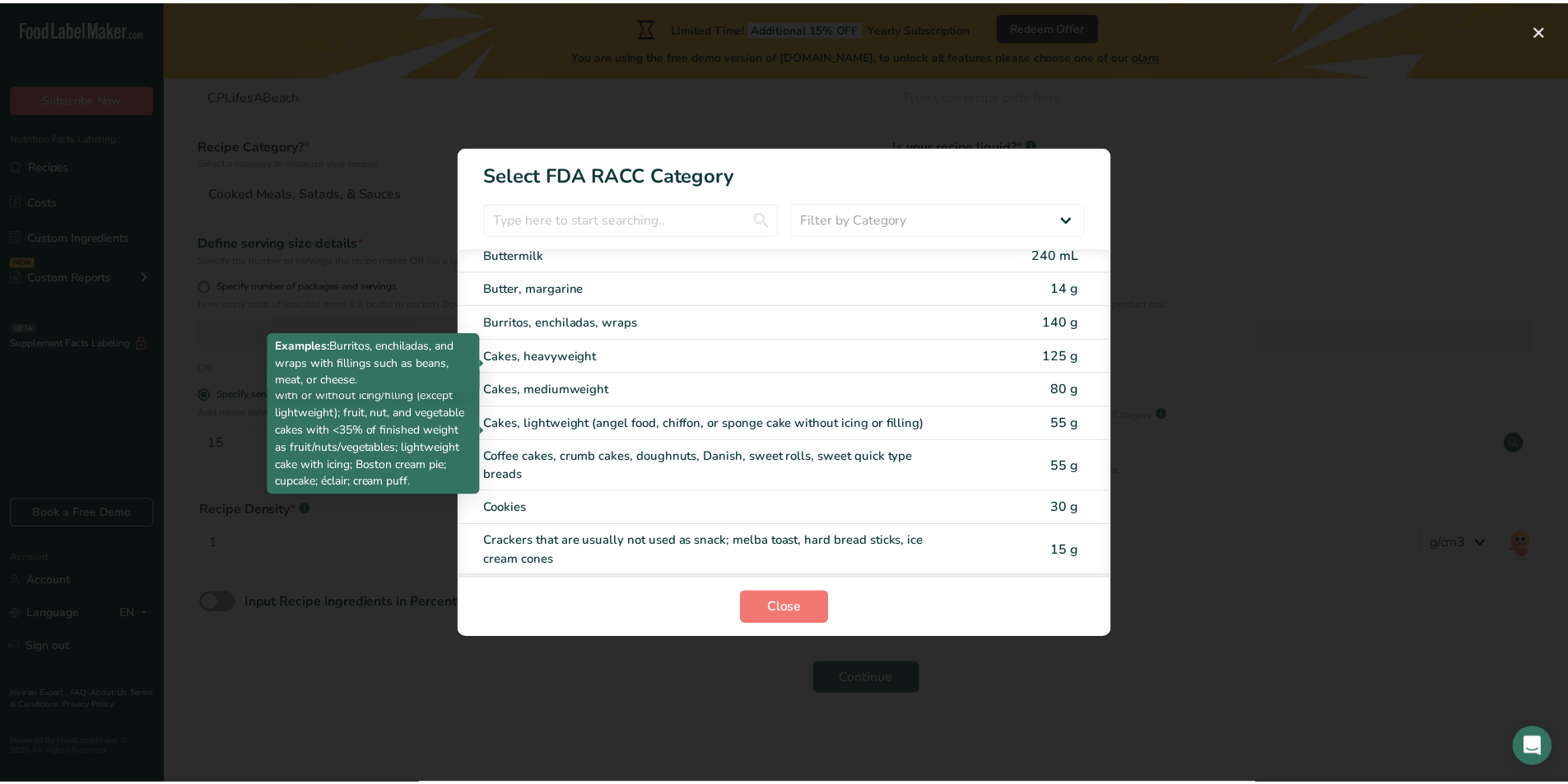
scroll to position [0, 0]
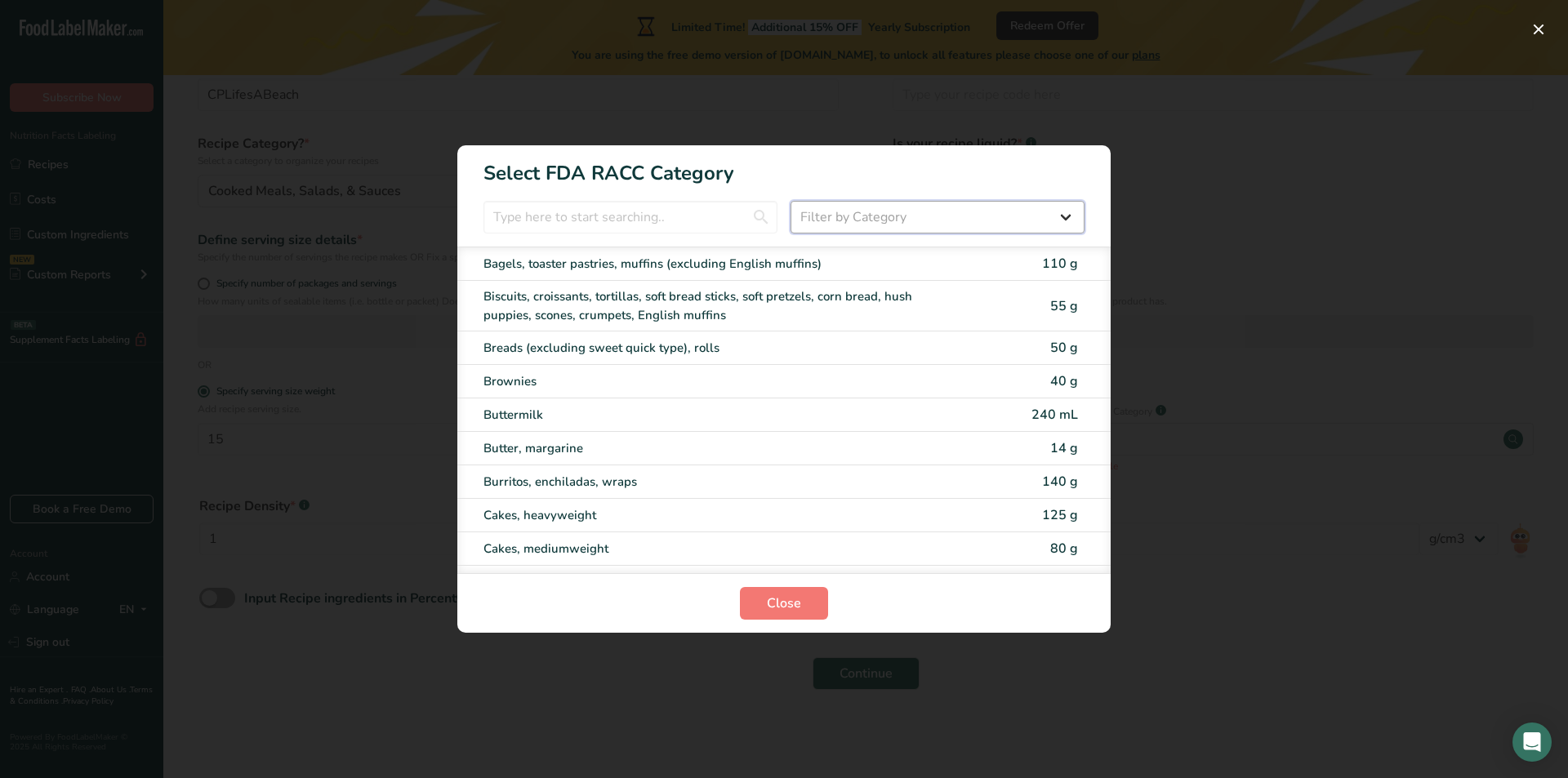
click at [897, 223] on select "Filter by Category All Bakery products [GEOGRAPHIC_DATA] Cereals and other grai…" at bounding box center [938, 217] width 294 height 33
click at [974, 212] on select "Filter by Category All Bakery products [GEOGRAPHIC_DATA] Cereals and other grai…" at bounding box center [938, 217] width 294 height 33
click at [1263, 172] on div "RACC Category Selection Modal" at bounding box center [784, 389] width 1568 height 778
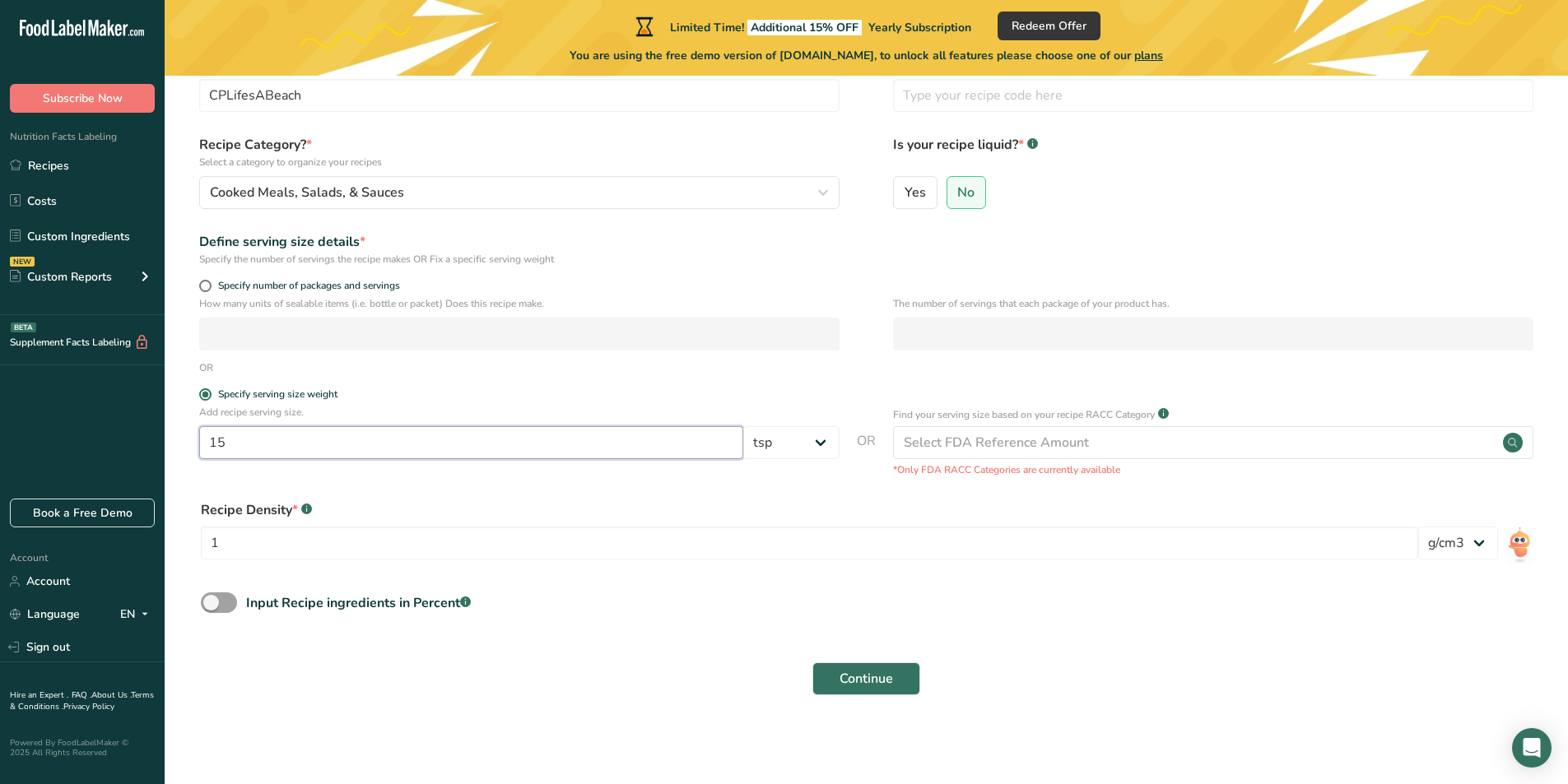
drag, startPoint x: 304, startPoint y: 445, endPoint x: 121, endPoint y: 445, distance: 183.0
click at [126, 445] on div ".a-20{fill:#fff;} Subscribe Now Nutrition Facts Labeling Recipes Costs Custom I…" at bounding box center [784, 342] width 1568 height 883
type input "1"
click at [1444, 530] on select "lb/ft3 g/cm3" at bounding box center [1458, 543] width 80 height 33
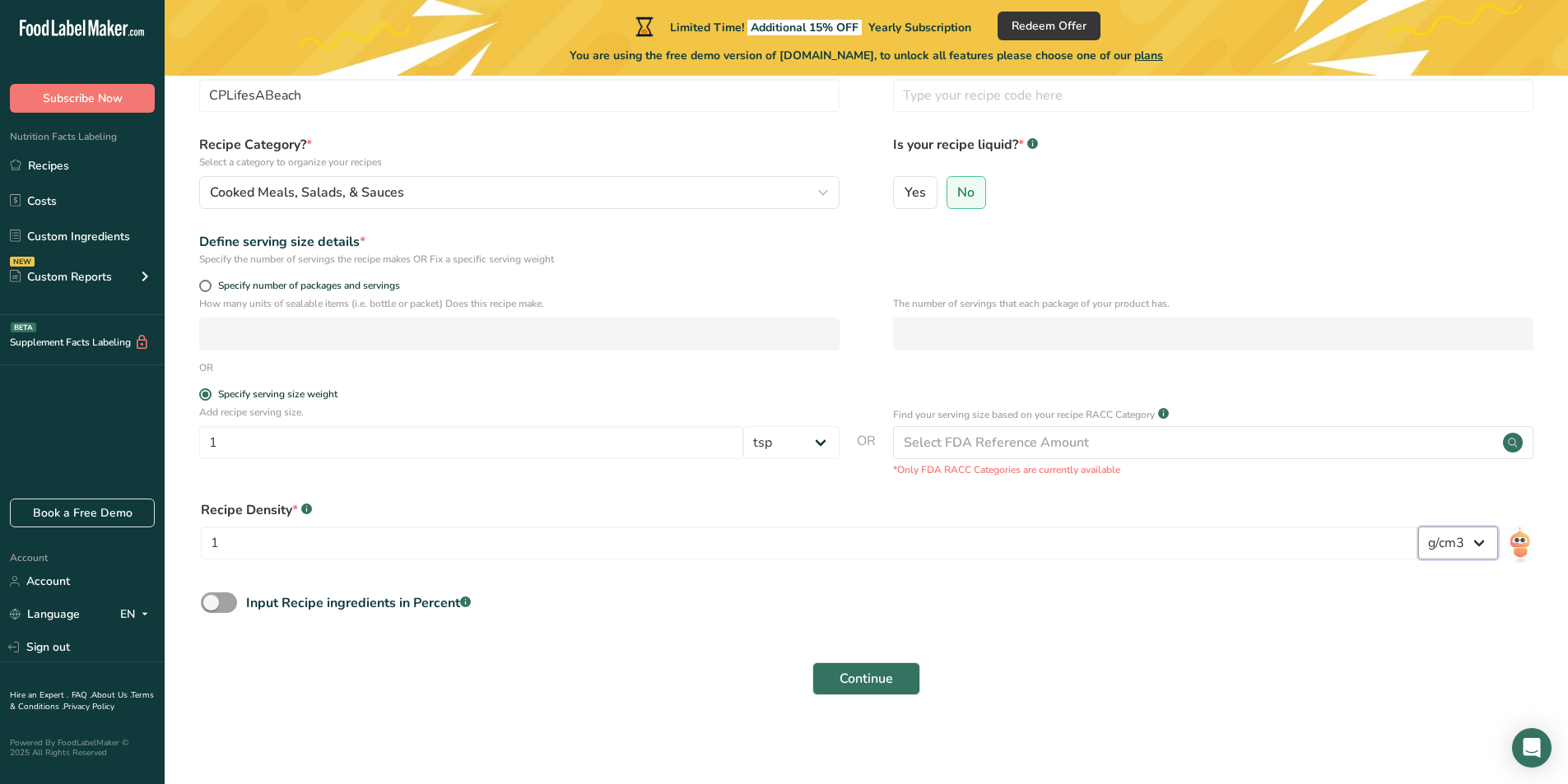
click at [1439, 530] on select "lb/ft3 g/cm3" at bounding box center [1458, 543] width 80 height 33
click at [216, 610] on span at bounding box center [219, 602] width 36 height 20
click at [211, 608] on input "Input Recipe ingredients in Percent .a-a{fill:#347362;}.b-a{fill:#fff;}" at bounding box center [207, 602] width 11 height 11
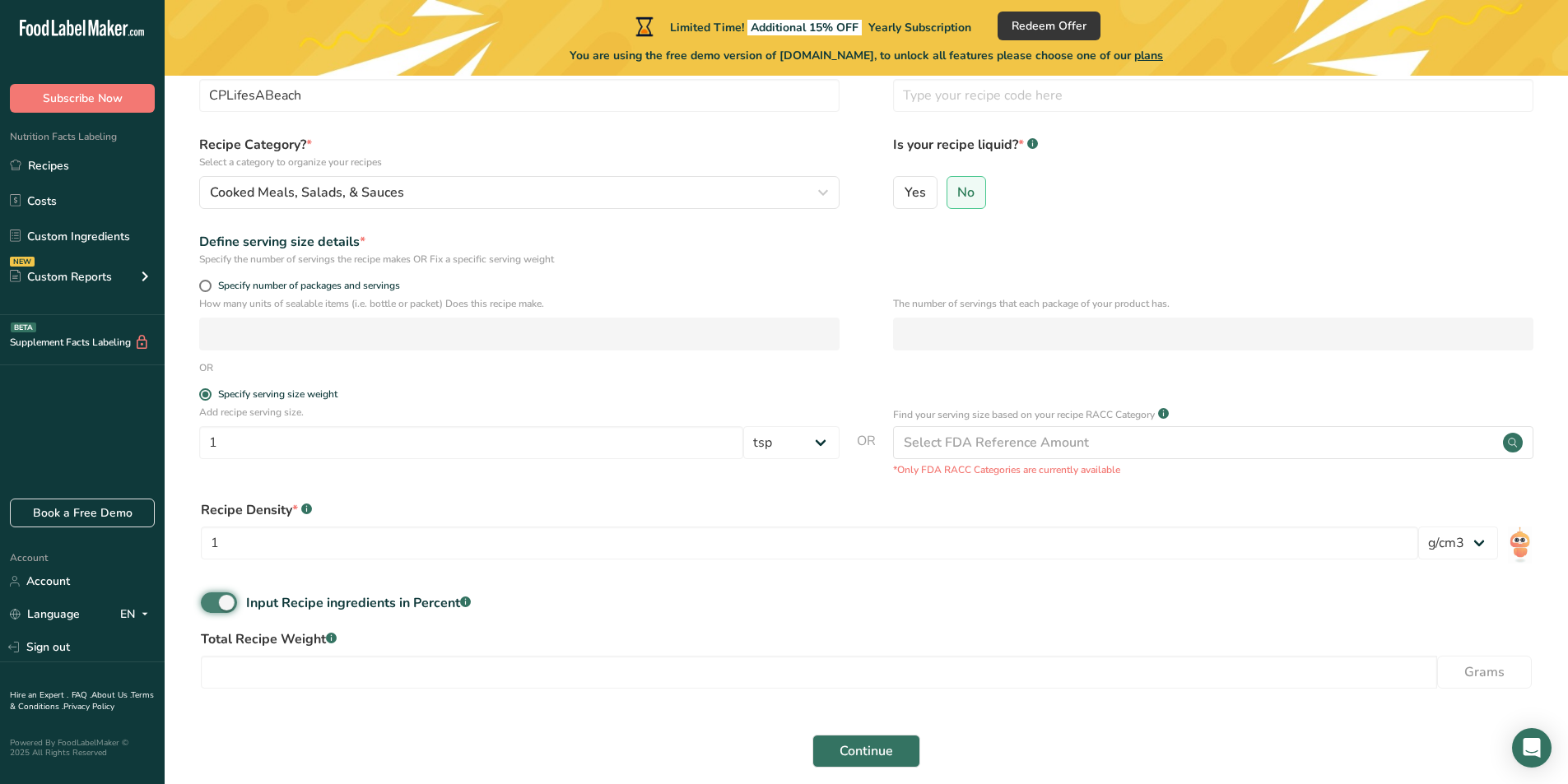
scroll to position [172, 0]
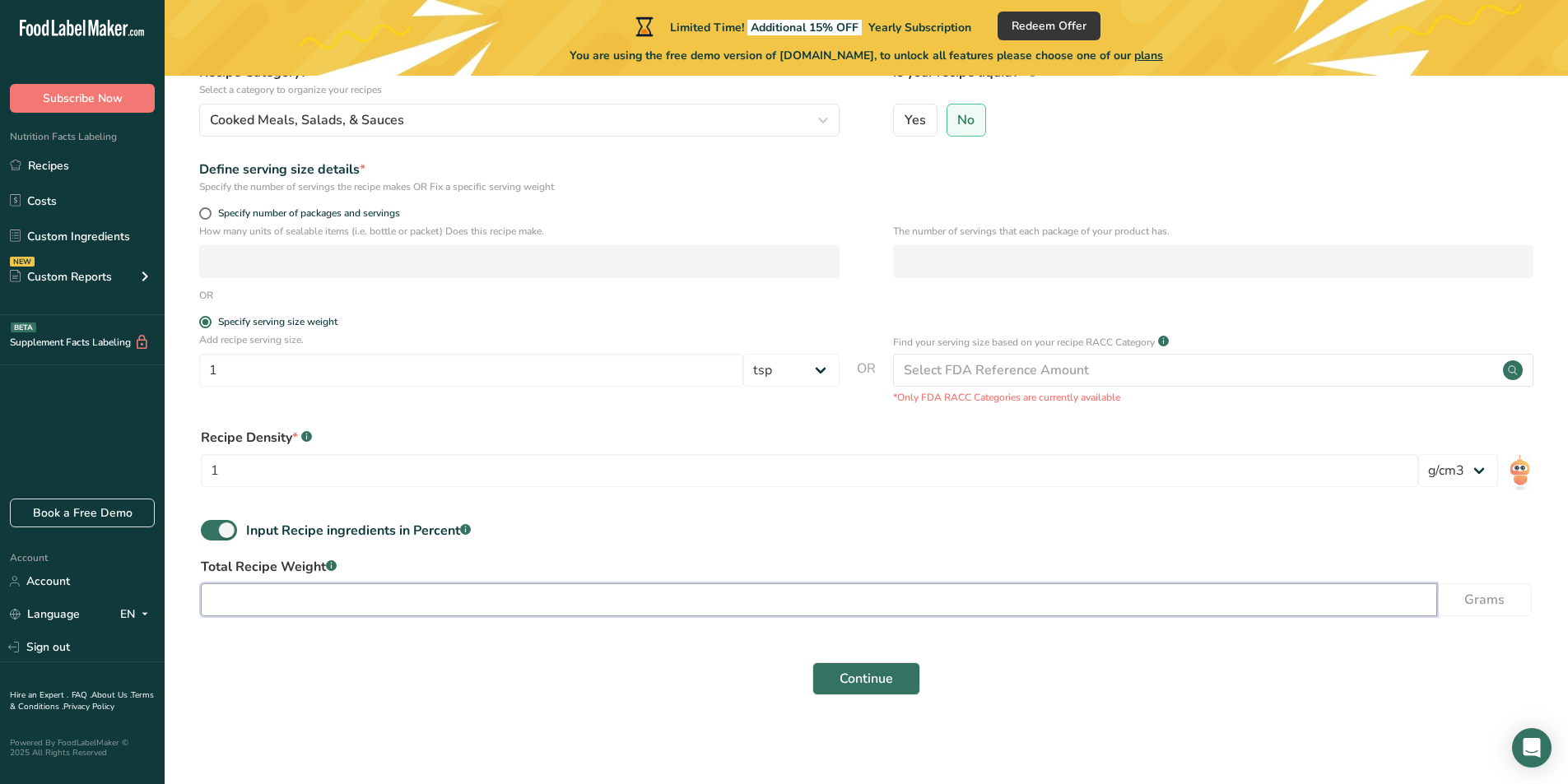
click at [439, 596] on input "number" at bounding box center [819, 600] width 1236 height 33
click at [211, 533] on span at bounding box center [219, 530] width 36 height 20
click at [211, 533] on input "Input Recipe ingredients in Percent .a-a{fill:#347362;}.b-a{fill:#fff;}" at bounding box center [207, 530] width 11 height 11
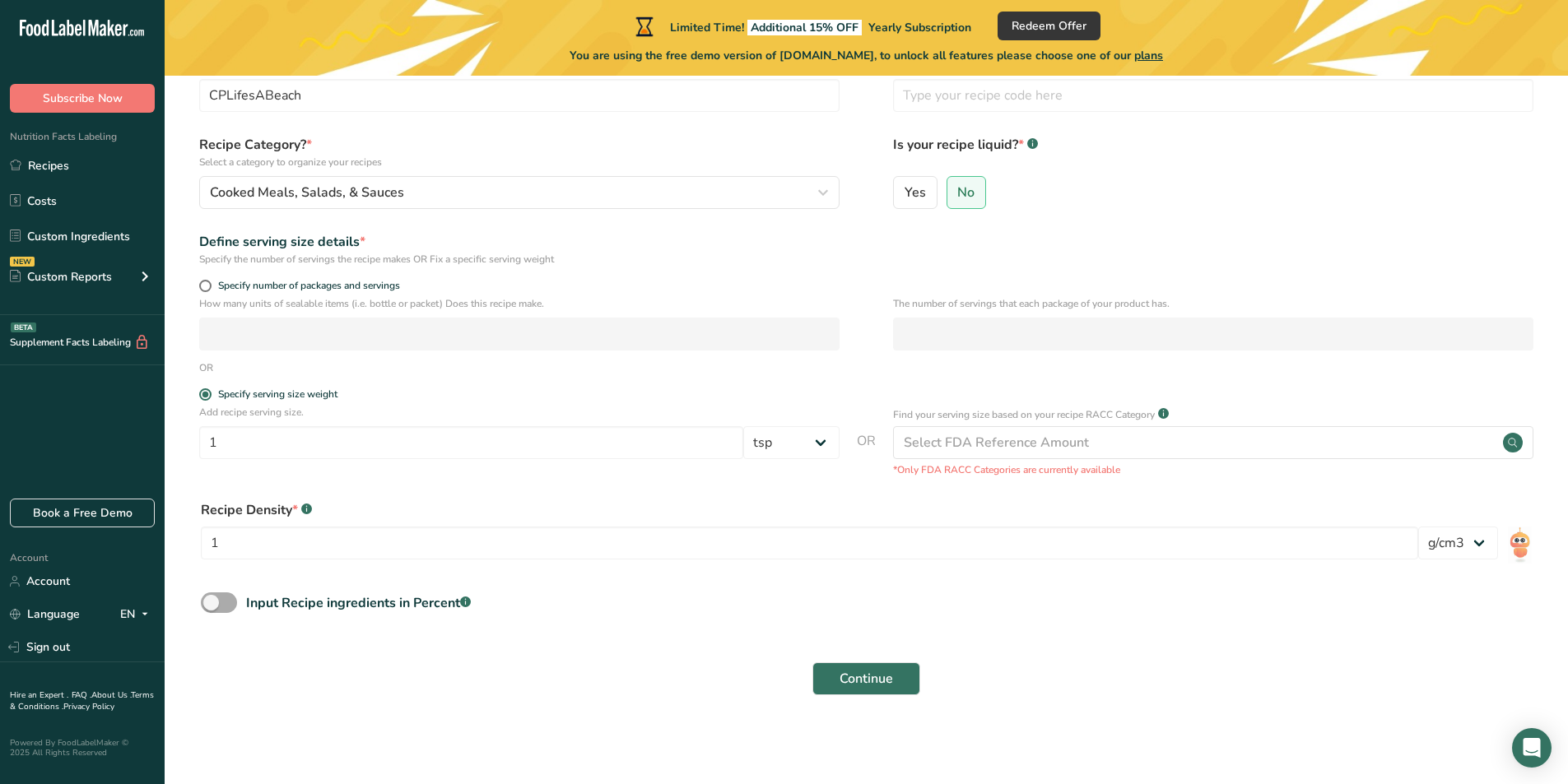
click at [217, 598] on span at bounding box center [219, 602] width 36 height 20
click at [211, 598] on input "Input Recipe ingredients in Percent .a-a{fill:#347362;}.b-a{fill:#fff;}" at bounding box center [207, 602] width 11 height 11
checkbox input "true"
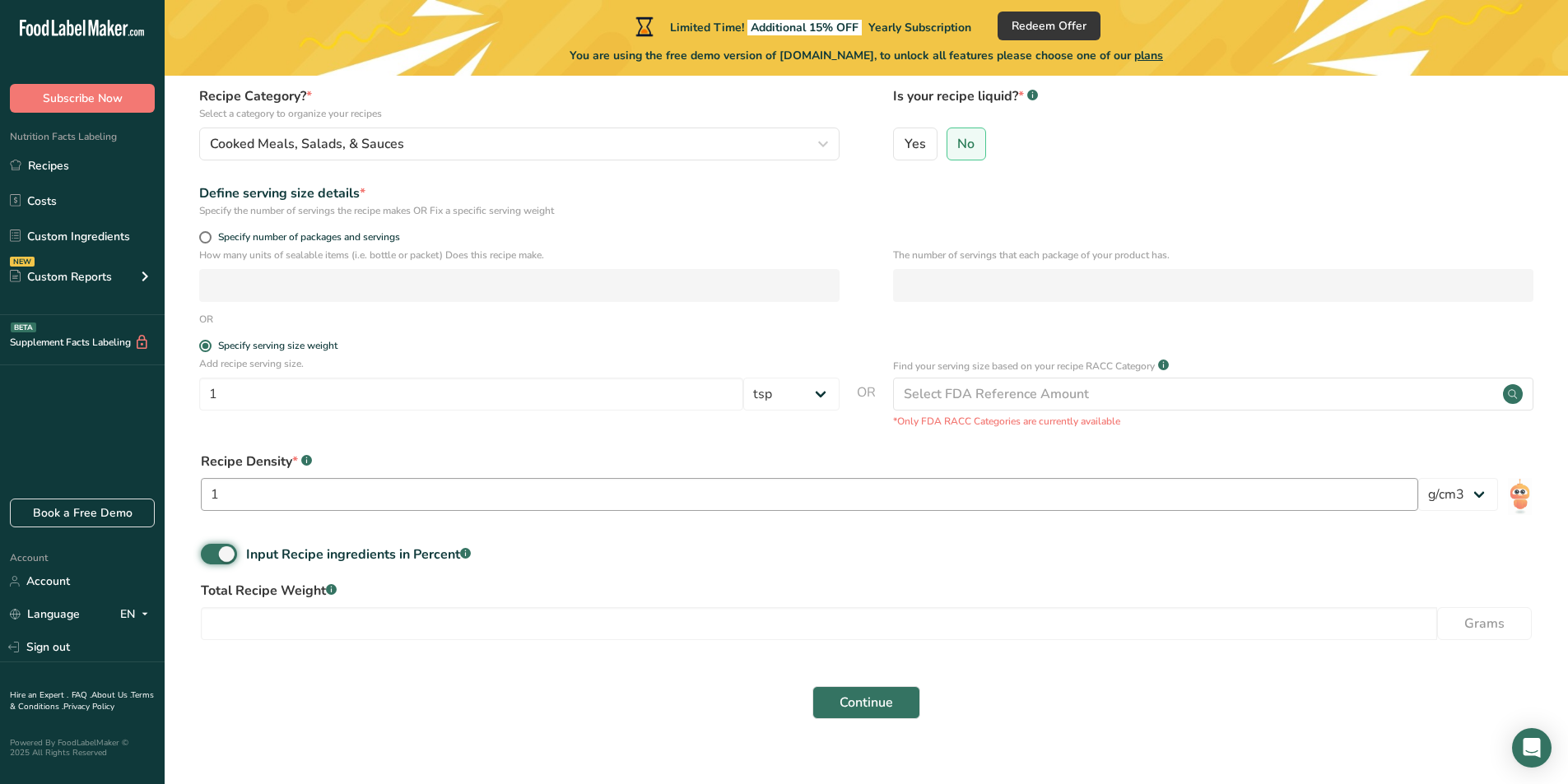
scroll to position [172, 0]
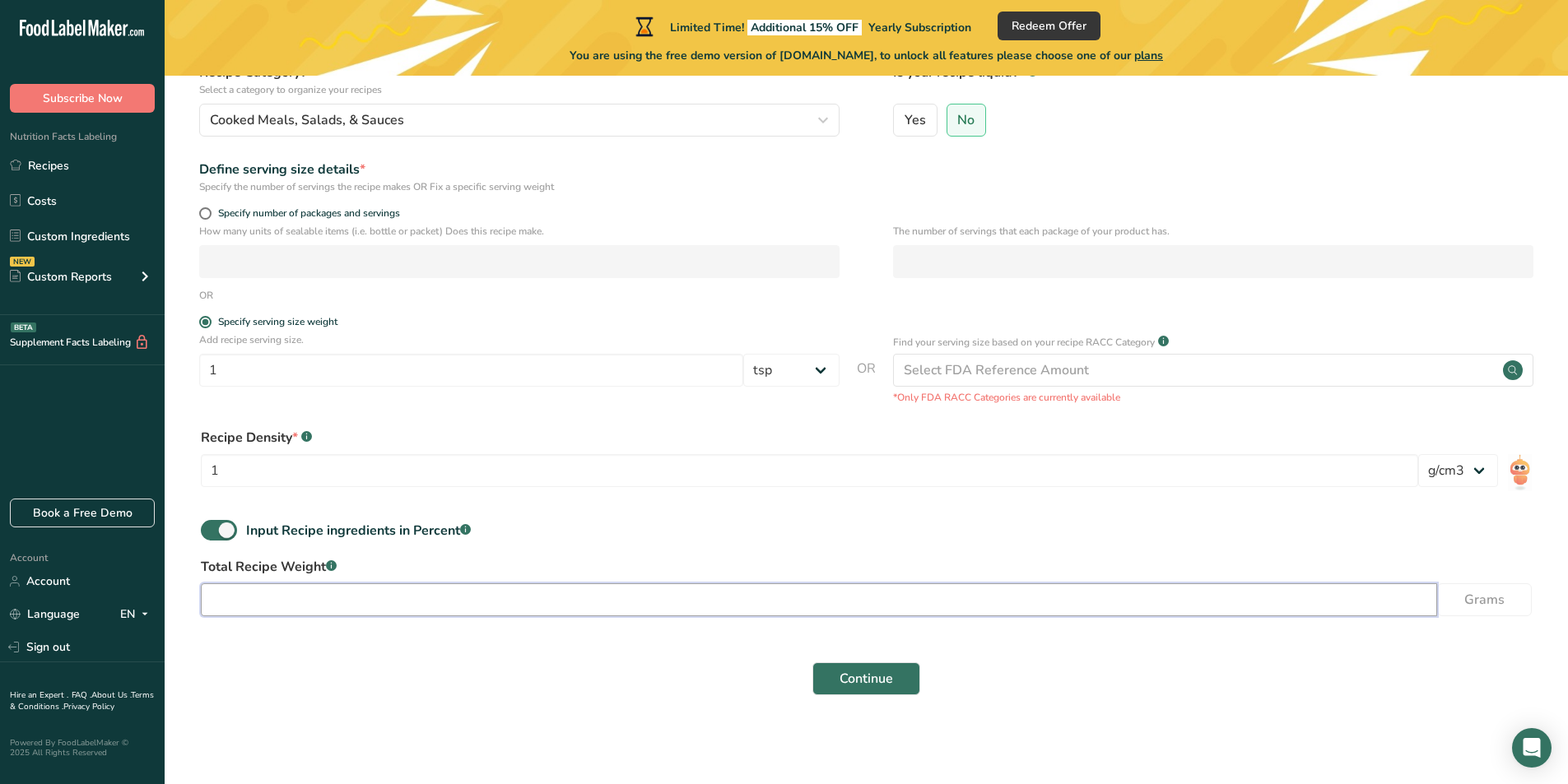
click at [529, 589] on input "number" at bounding box center [819, 600] width 1236 height 33
click at [1366, 604] on input "number" at bounding box center [819, 600] width 1236 height 33
click at [1403, 601] on input "number" at bounding box center [819, 600] width 1236 height 33
click at [785, 588] on input "number" at bounding box center [819, 600] width 1236 height 33
type input "148"
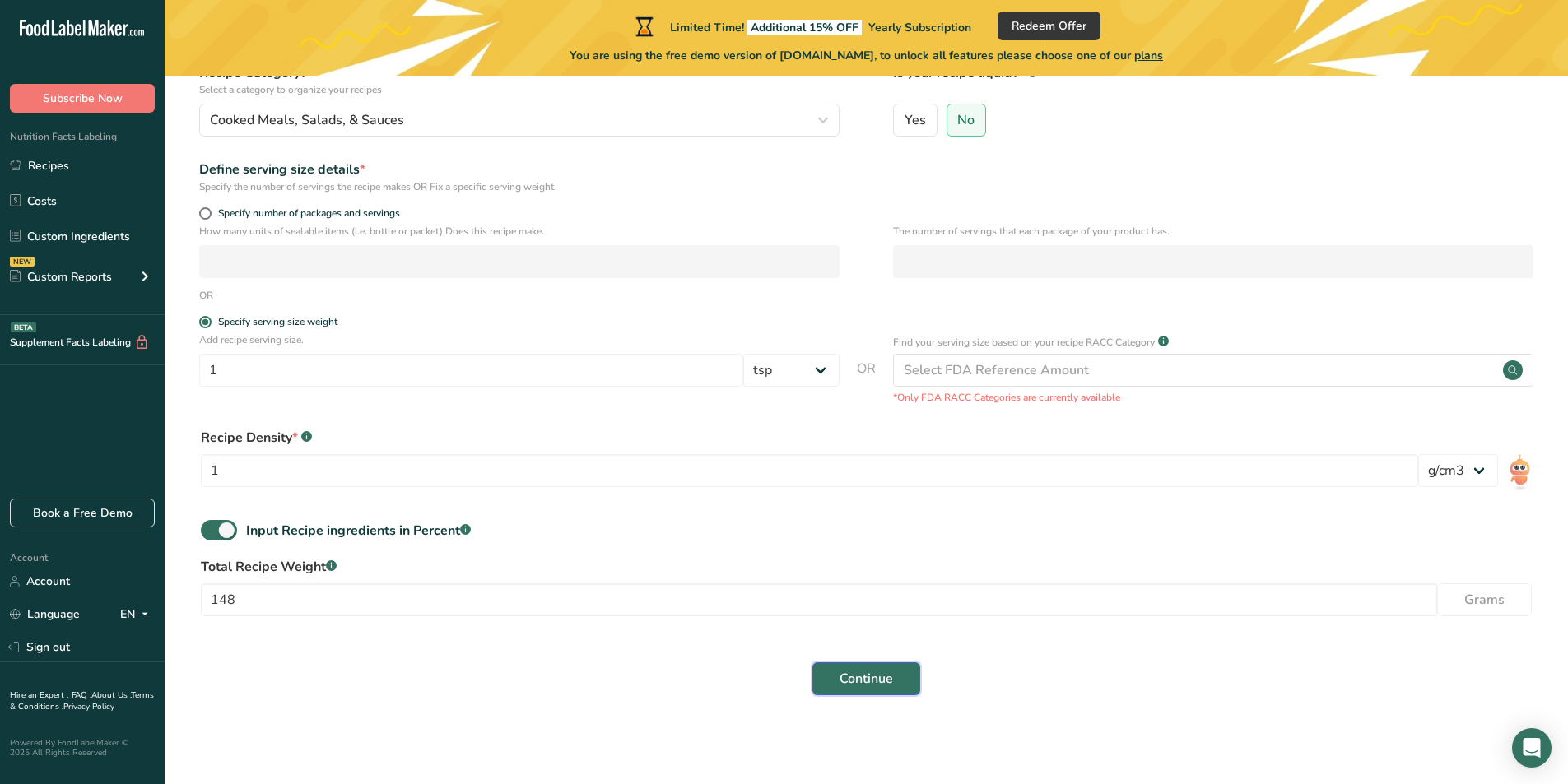
click at [885, 682] on span "Continue" at bounding box center [866, 678] width 54 height 19
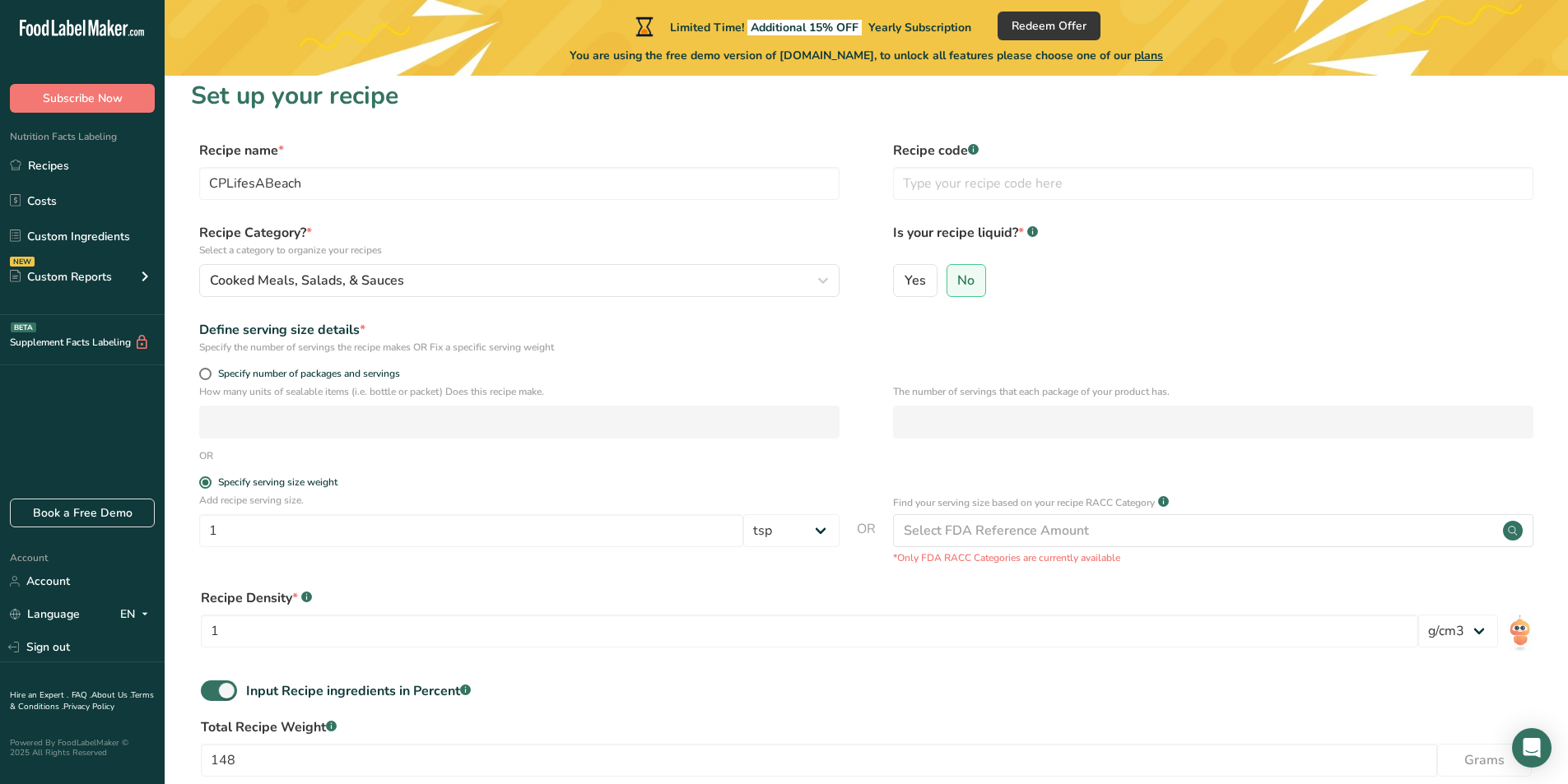
scroll to position [0, 0]
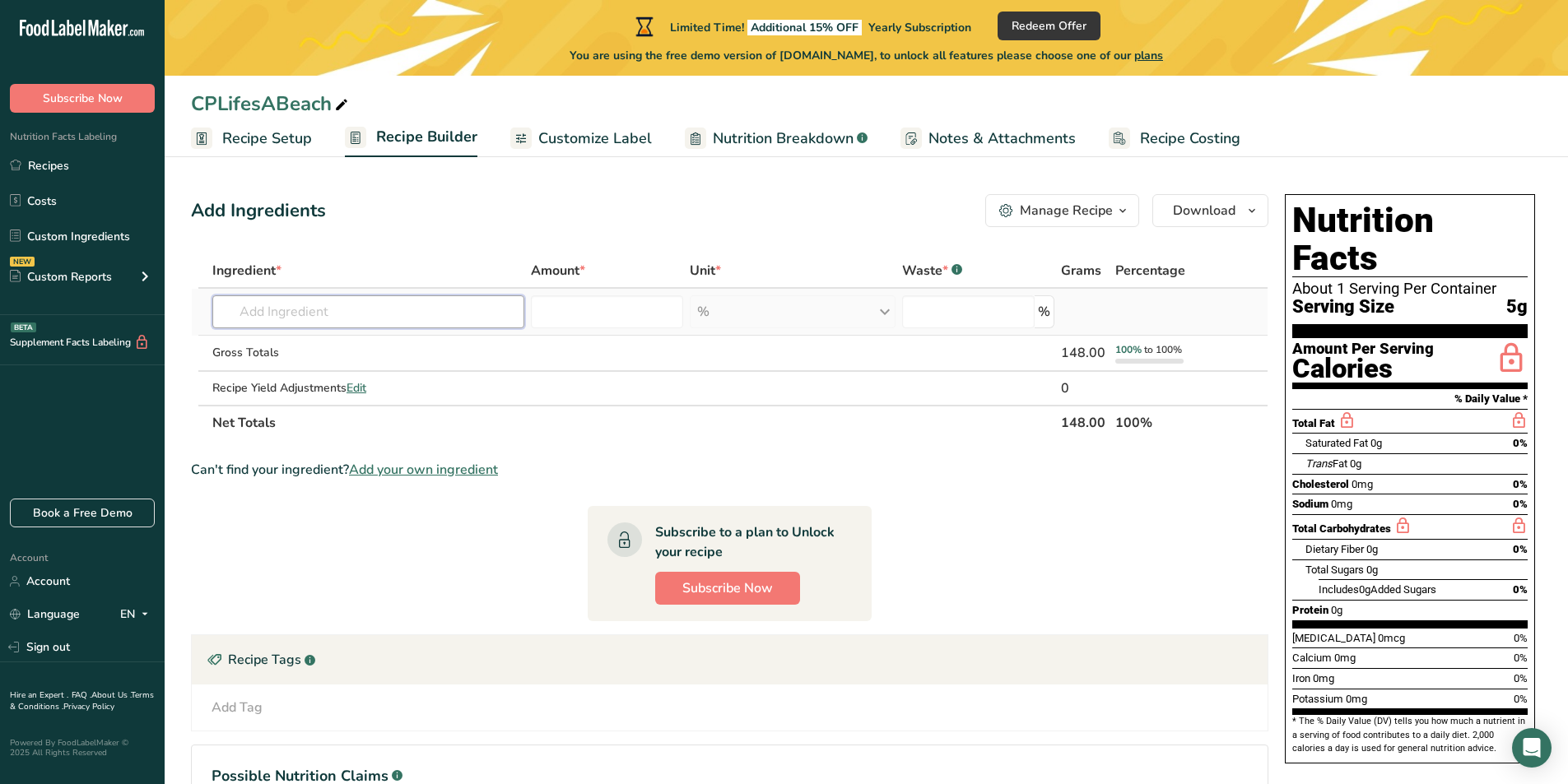
click at [346, 310] on input "text" at bounding box center [368, 312] width 312 height 33
click at [440, 315] on input "text" at bounding box center [368, 312] width 312 height 33
type input "Cayenne Pepper Puree"
click at [279, 372] on div "Add your own ingredient" at bounding box center [368, 372] width 286 height 18
